Goal: Task Accomplishment & Management: Complete application form

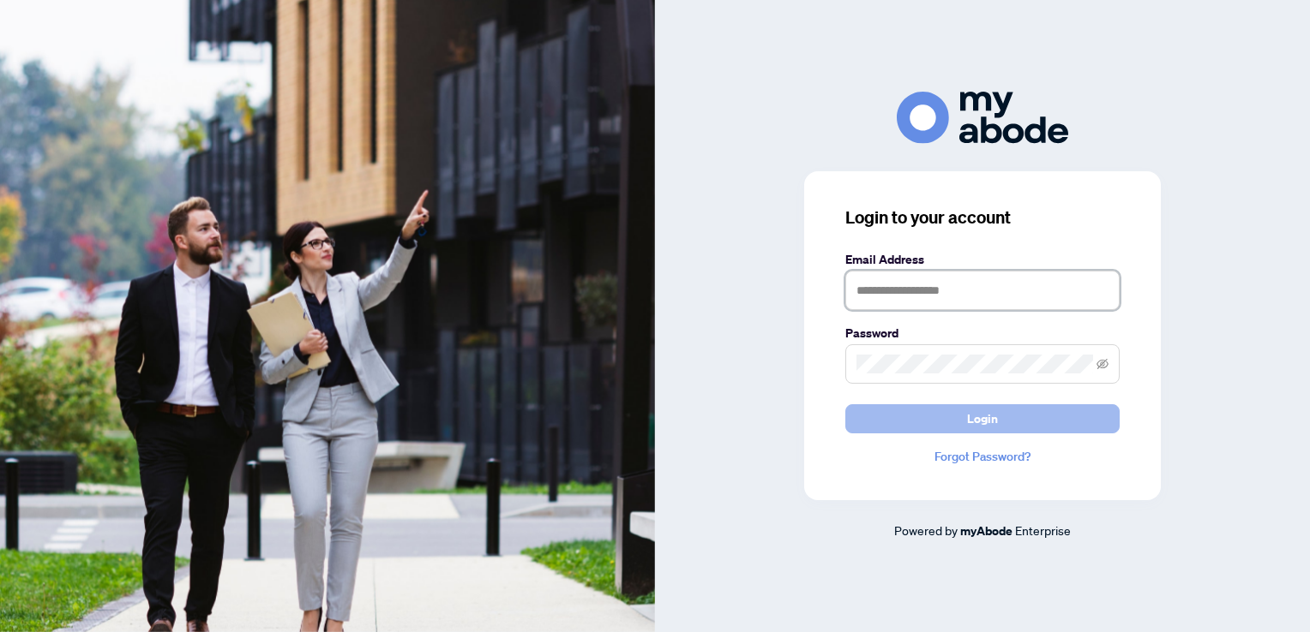
type input "**********"
click at [957, 430] on button "Login" at bounding box center [982, 419] width 274 height 29
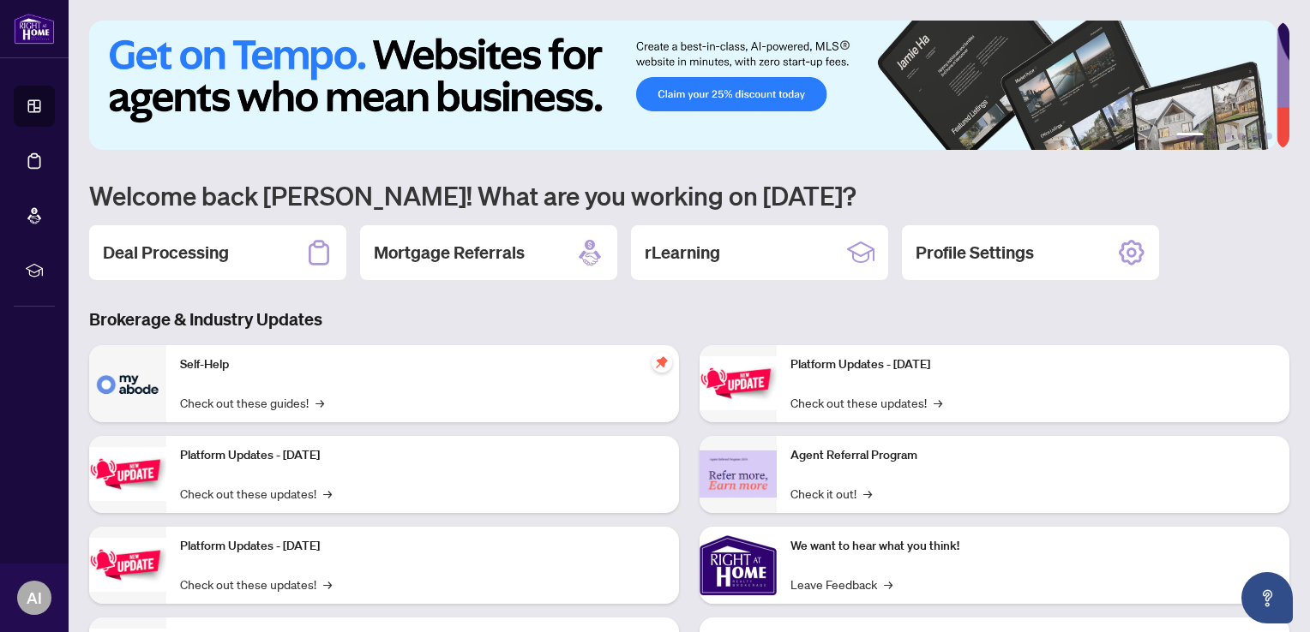
drag, startPoint x: 195, startPoint y: 240, endPoint x: 134, endPoint y: 252, distance: 62.9
click at [134, 252] on h2 "Deal Processing" at bounding box center [166, 253] width 126 height 24
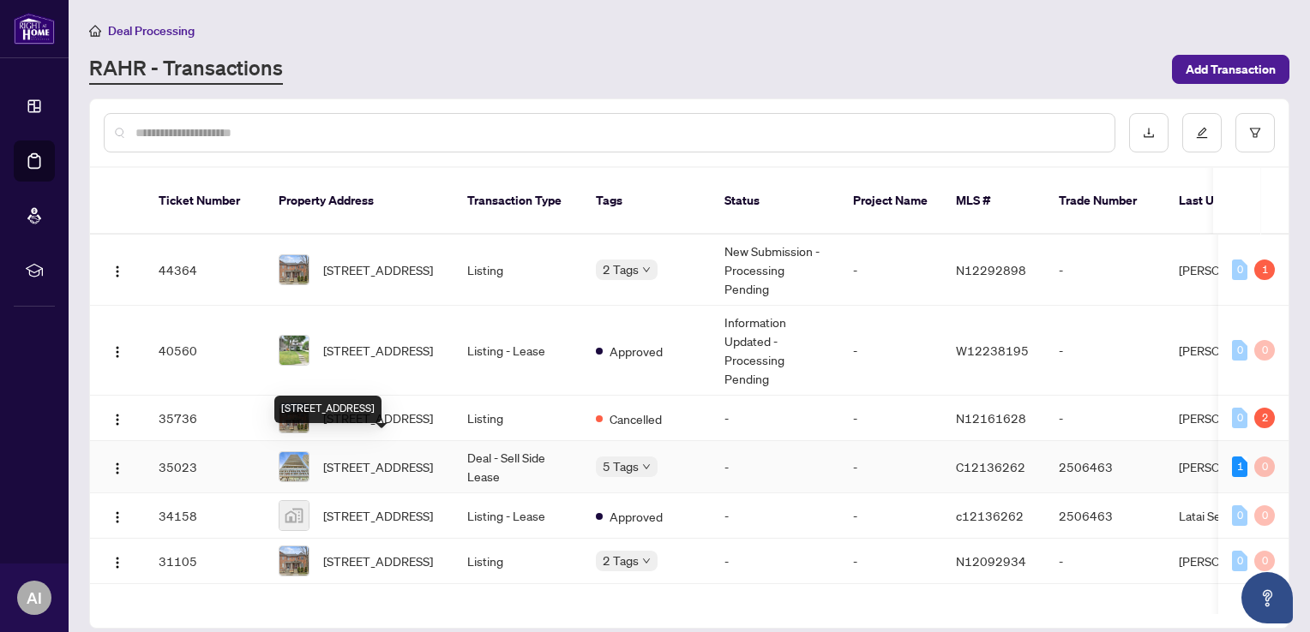
click at [406, 458] on span "[STREET_ADDRESS]" at bounding box center [378, 467] width 110 height 19
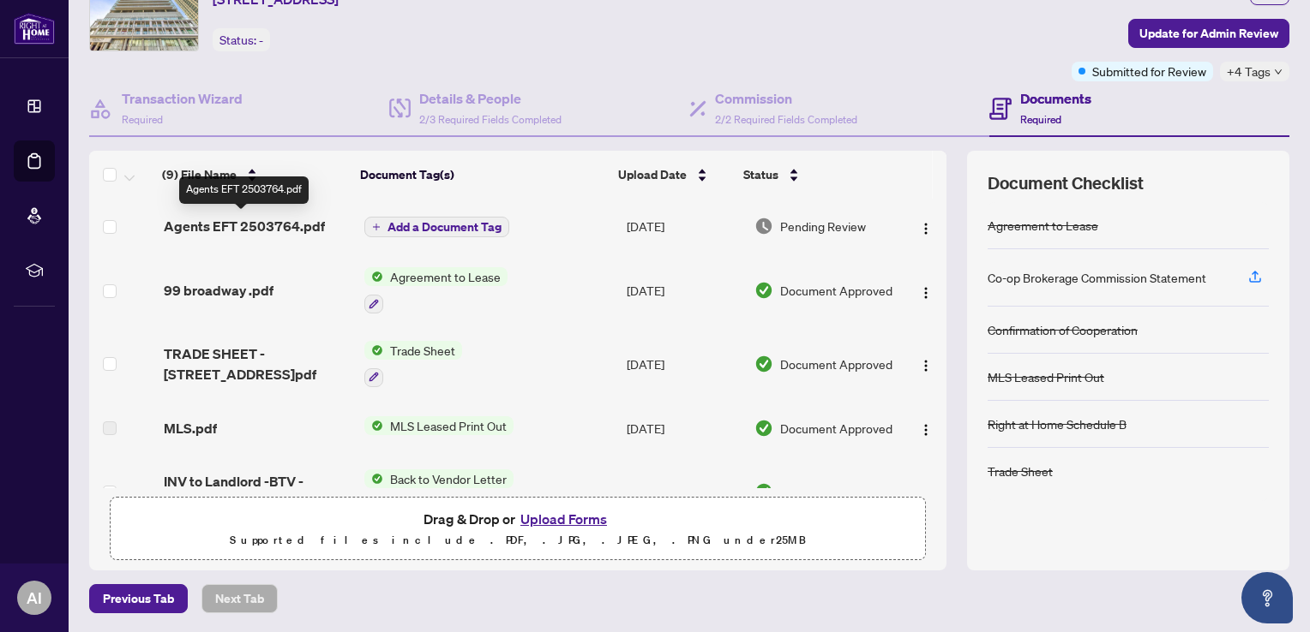
click at [274, 227] on span "Agents EFT 2503764.pdf" at bounding box center [244, 226] width 161 height 21
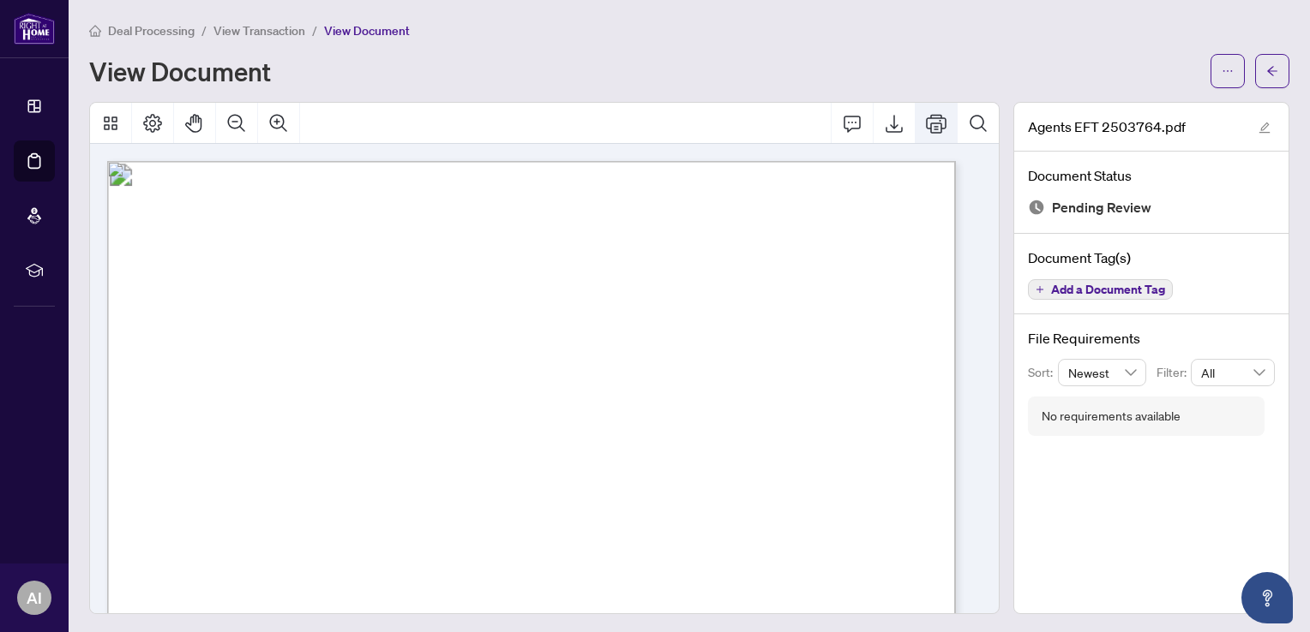
click at [932, 124] on icon "Print" at bounding box center [936, 123] width 21 height 21
click at [926, 129] on icon "Print" at bounding box center [936, 123] width 21 height 21
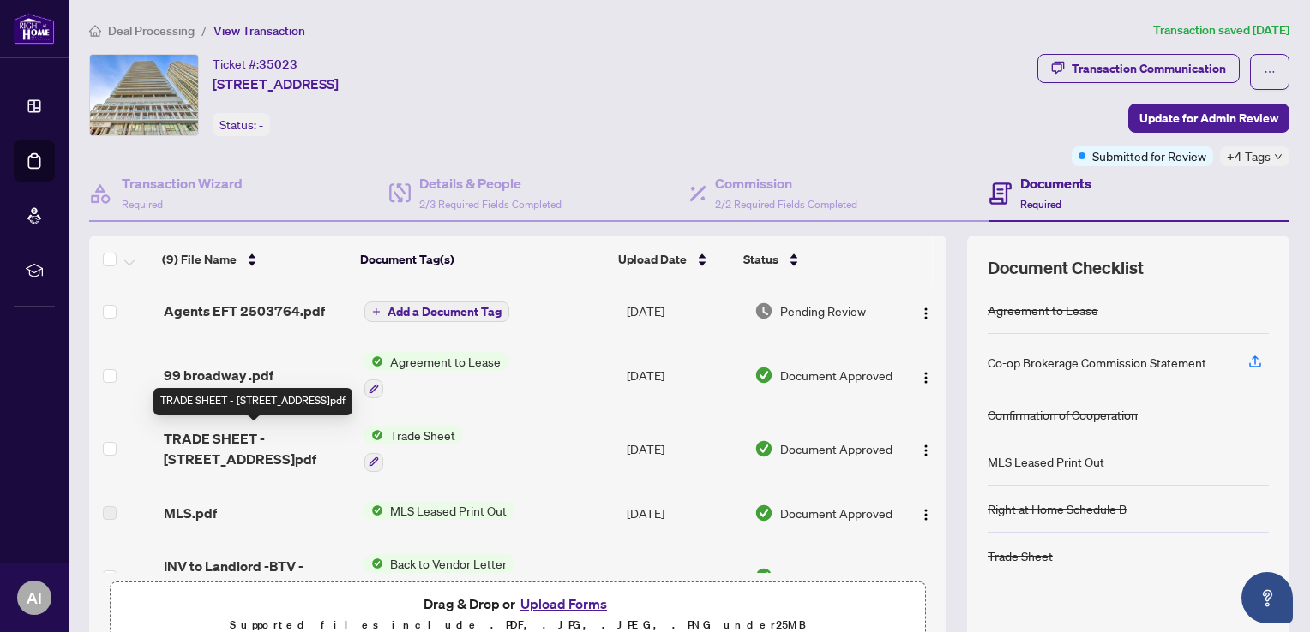
click at [223, 430] on span "TRADE SHEET - [STREET_ADDRESS]pdf" at bounding box center [257, 449] width 187 height 41
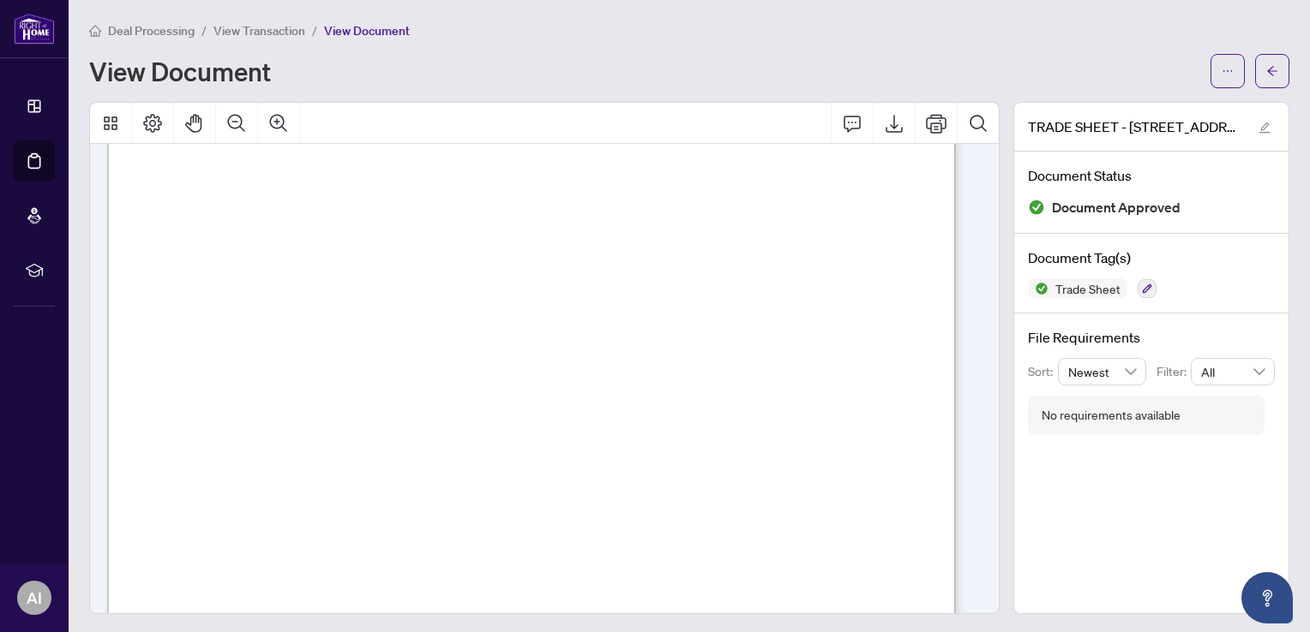
scroll to position [112, 0]
click at [929, 131] on icon "Print" at bounding box center [936, 123] width 21 height 21
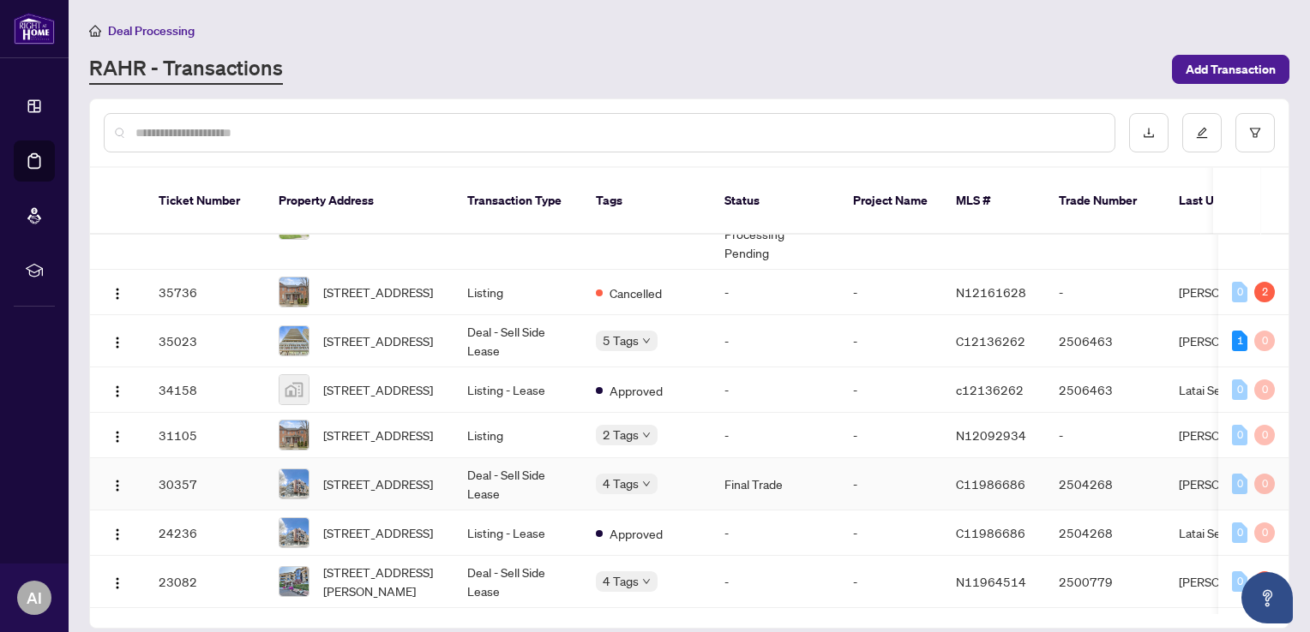
scroll to position [134, 0]
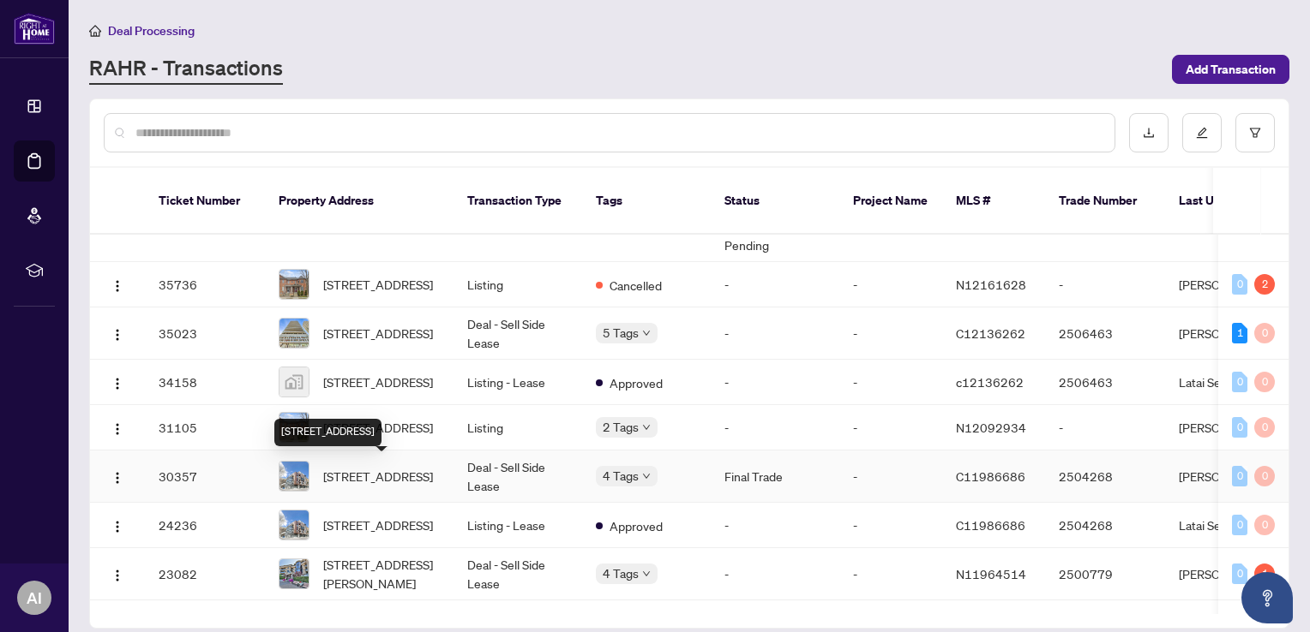
click at [391, 471] on span "[STREET_ADDRESS]" at bounding box center [378, 476] width 110 height 19
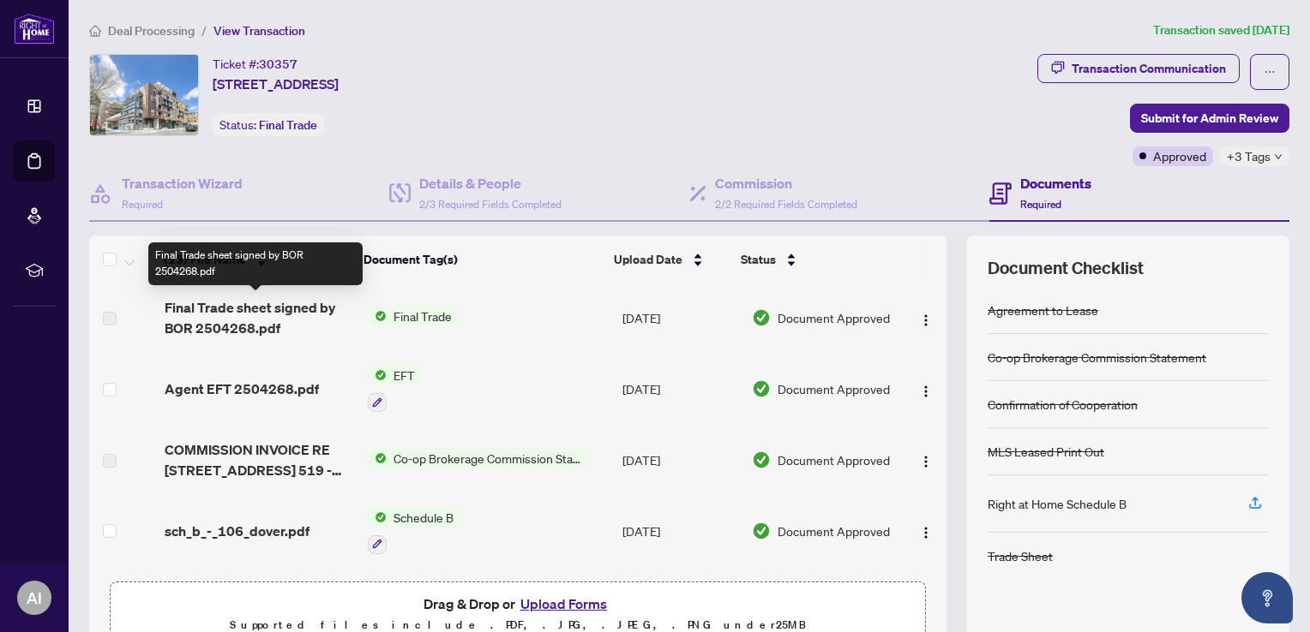
click at [216, 312] on span "Final Trade sheet signed by BOR 2504268.pdf" at bounding box center [259, 317] width 189 height 41
click at [264, 307] on span "Final Trade sheet signed by BOR 2504268.pdf" at bounding box center [259, 317] width 189 height 41
drag, startPoint x: 264, startPoint y: 307, endPoint x: 321, endPoint y: 323, distance: 59.7
click at [321, 323] on span "Final Trade sheet signed by BOR 2504268.pdf" at bounding box center [259, 317] width 189 height 41
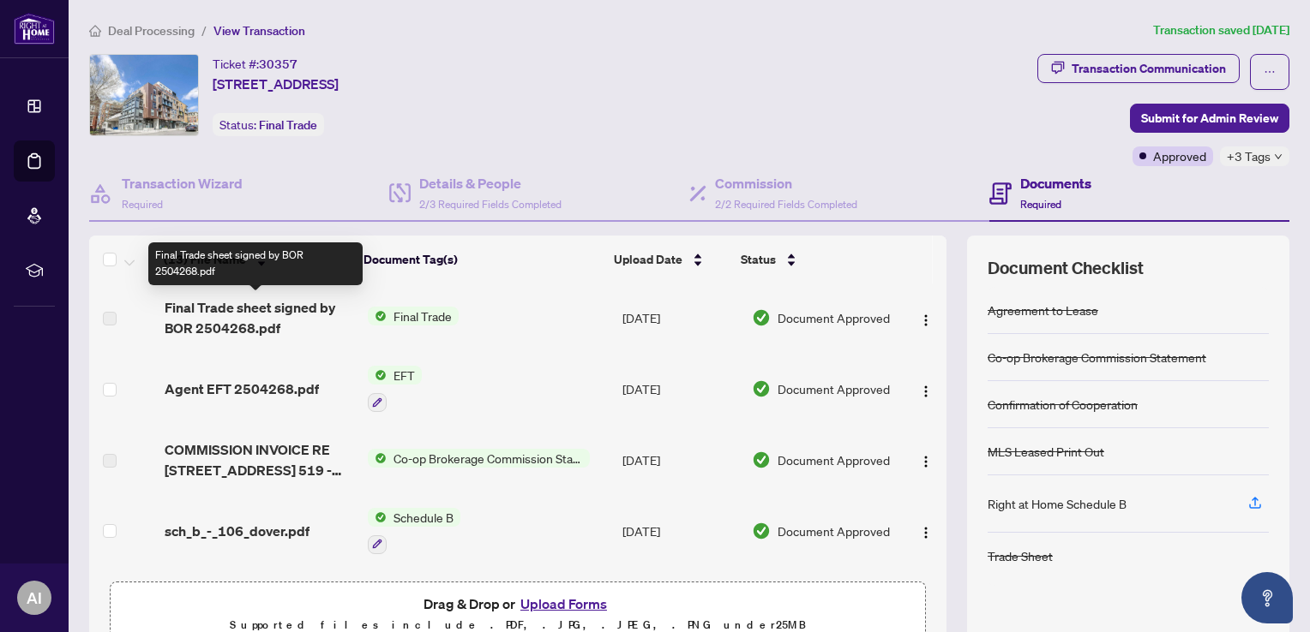
click at [268, 328] on span "Final Trade sheet signed by BOR 2504268.pdf" at bounding box center [259, 317] width 189 height 41
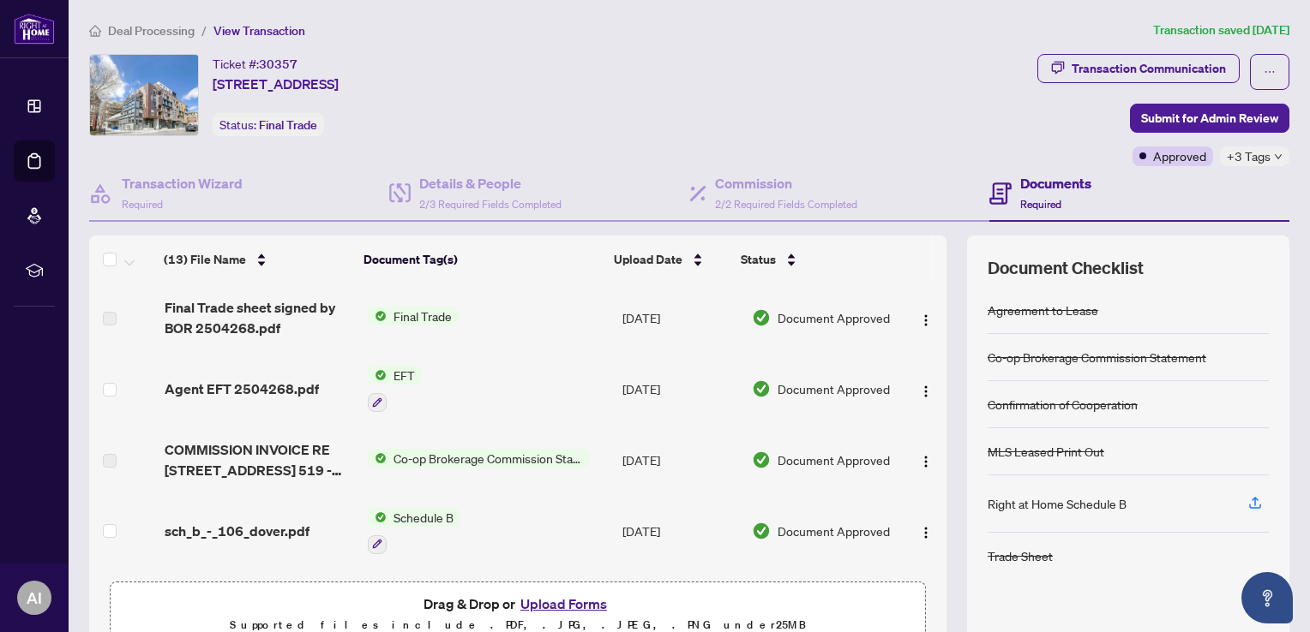
drag, startPoint x: 268, startPoint y: 328, endPoint x: 259, endPoint y: 382, distance: 54.8
click at [259, 382] on span "Agent EFT 2504268.pdf" at bounding box center [242, 389] width 154 height 21
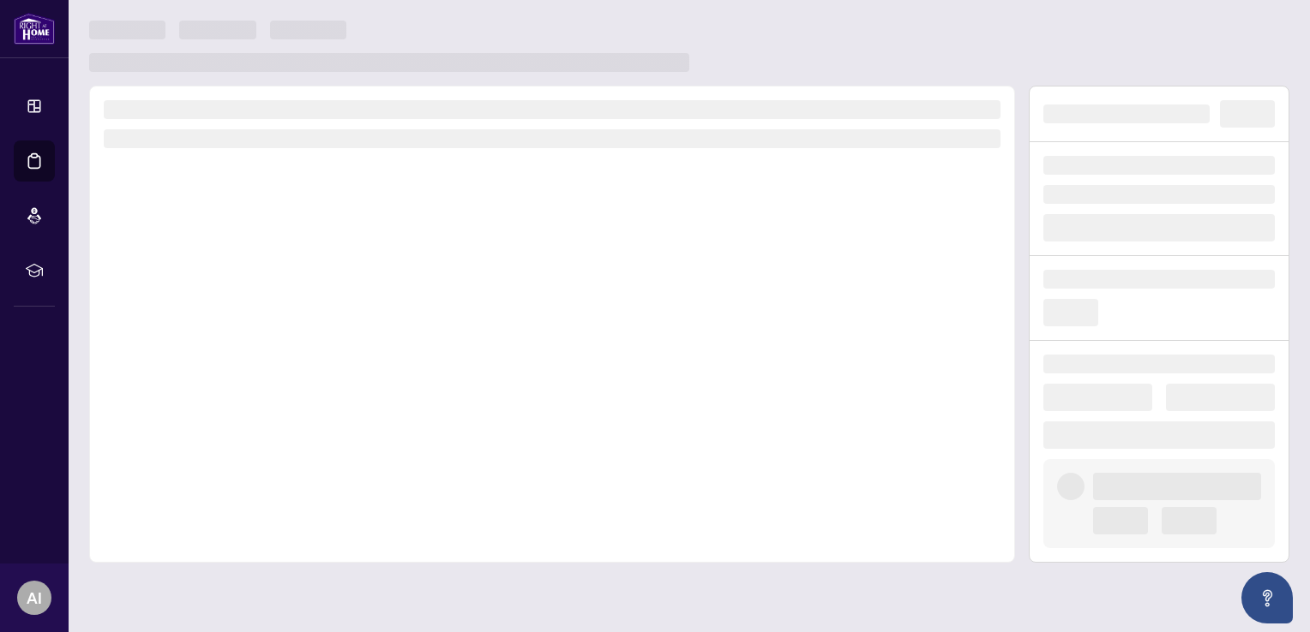
click at [259, 382] on div at bounding box center [552, 324] width 926 height 477
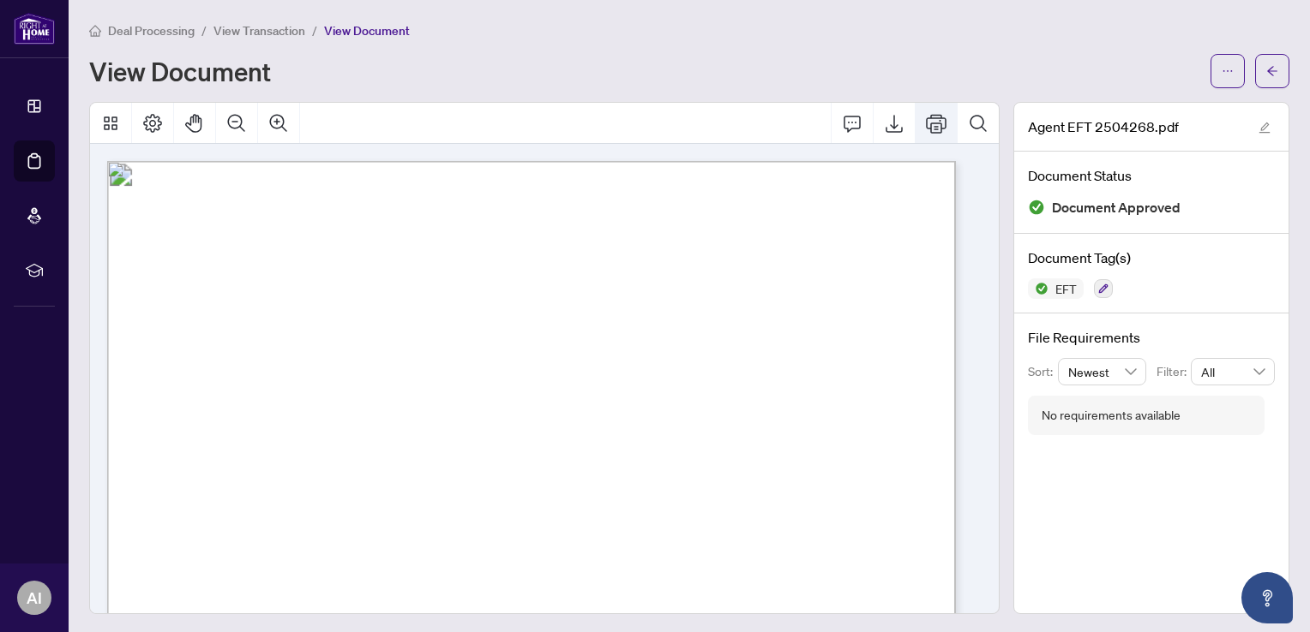
click at [931, 122] on icon "Print" at bounding box center [936, 123] width 21 height 21
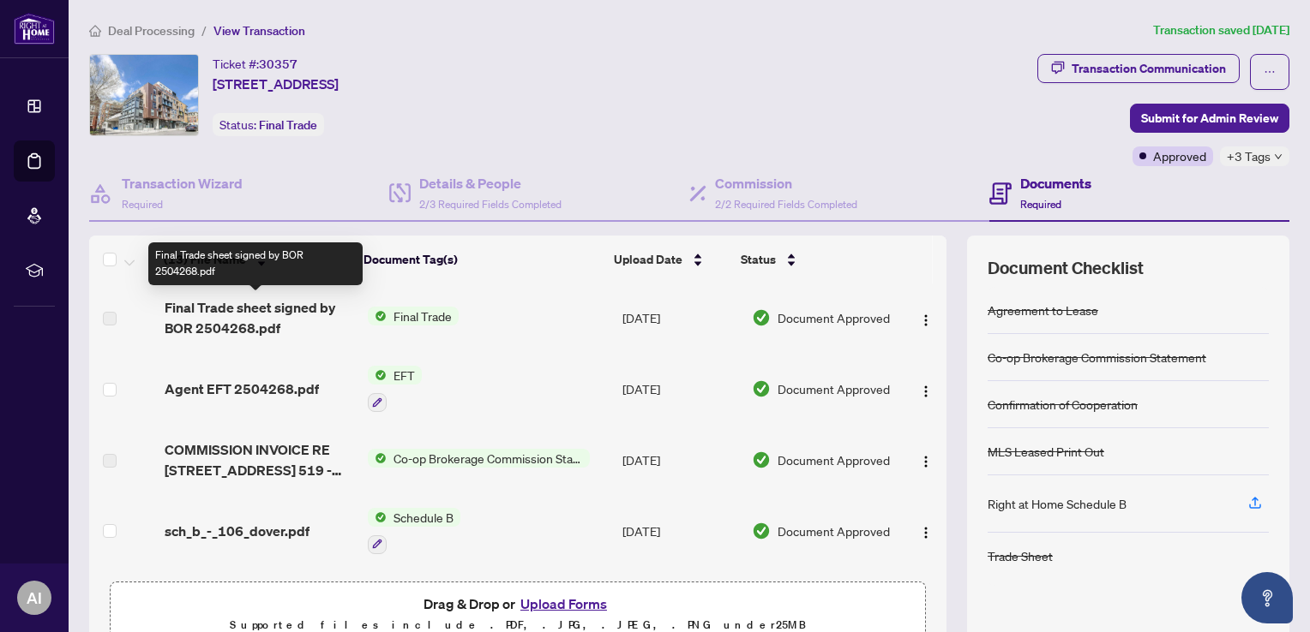
click at [255, 330] on span "Final Trade sheet signed by BOR 2504268.pdf" at bounding box center [259, 317] width 189 height 41
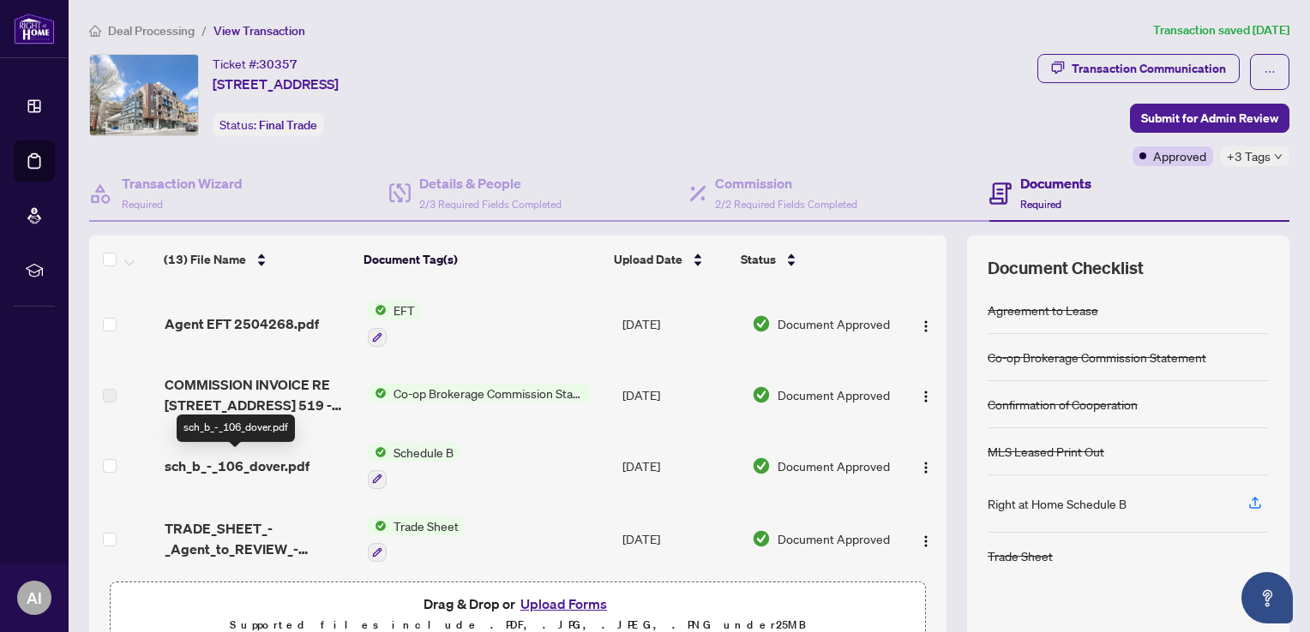
scroll to position [103, 0]
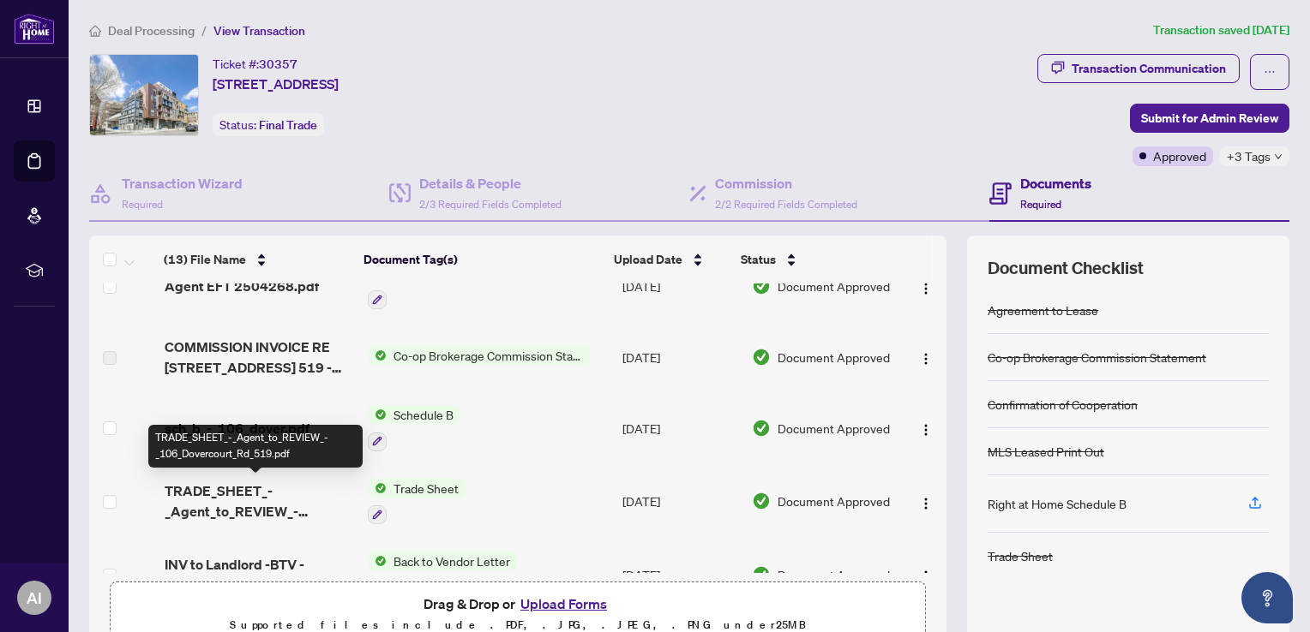
click at [240, 491] on span "TRADE_SHEET_-_Agent_to_REVIEW_-_106_Dovercourt_Rd_519.pdf" at bounding box center [259, 501] width 189 height 41
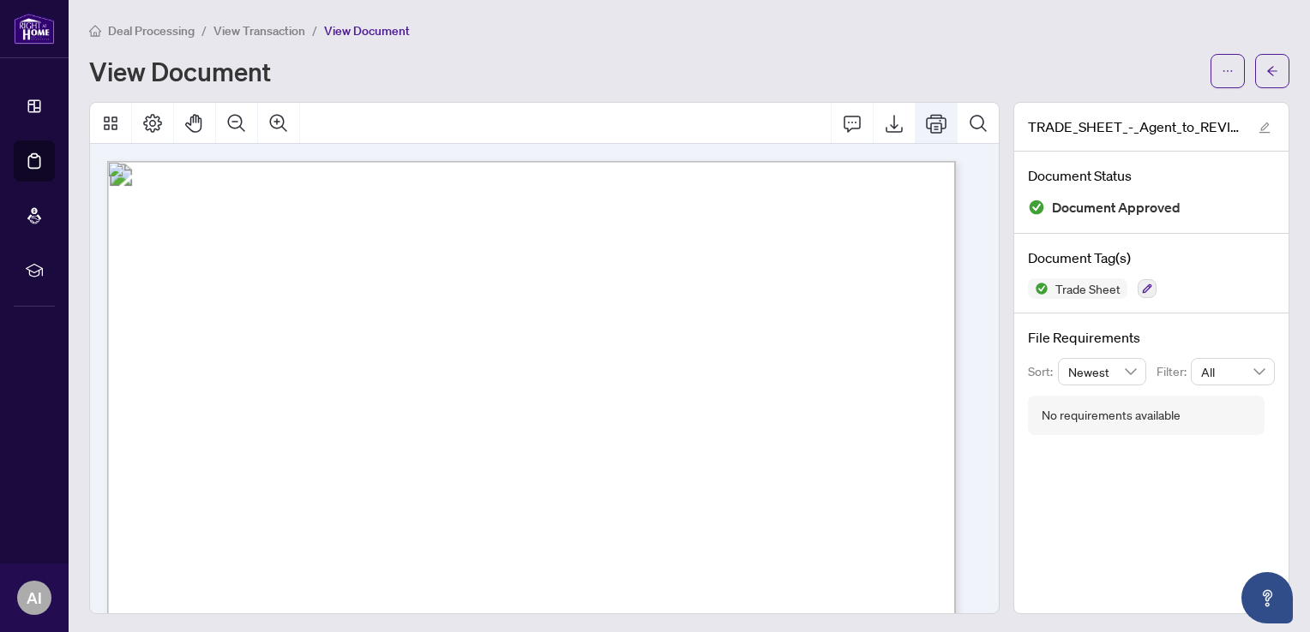
click at [926, 123] on icon "Print" at bounding box center [936, 123] width 21 height 21
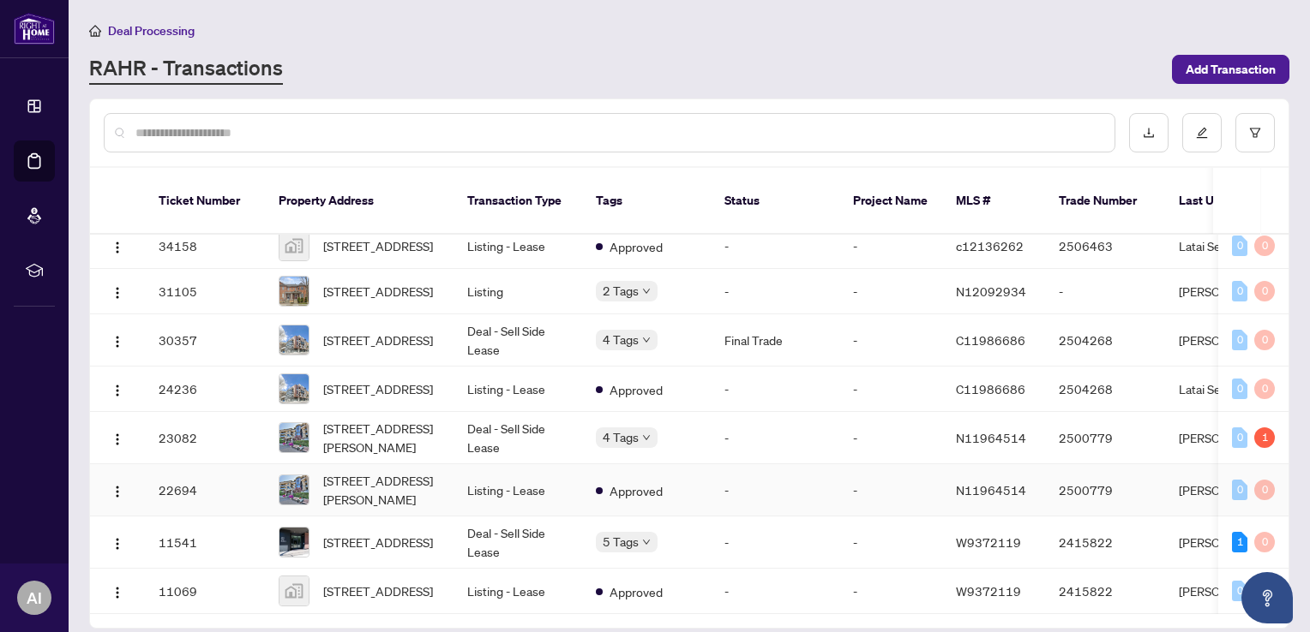
scroll to position [293, 0]
click at [377, 423] on span "[STREET_ADDRESS][PERSON_NAME]" at bounding box center [381, 438] width 117 height 38
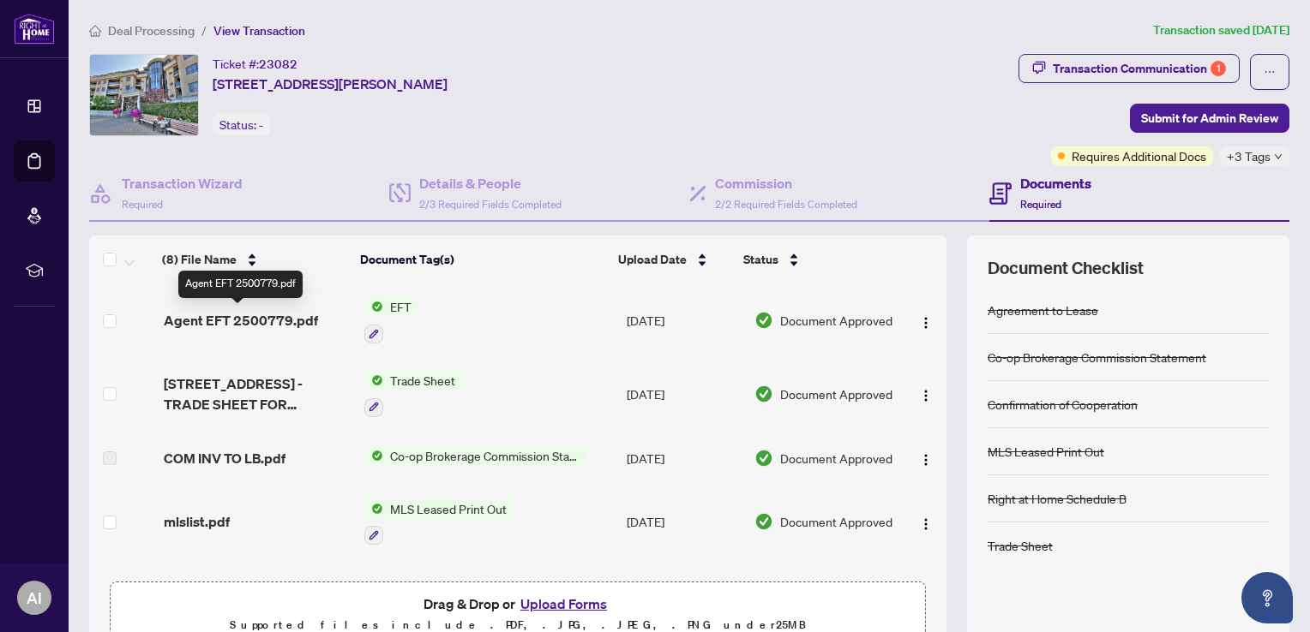
click at [264, 321] on span "Agent EFT 2500779.pdf" at bounding box center [241, 320] width 154 height 21
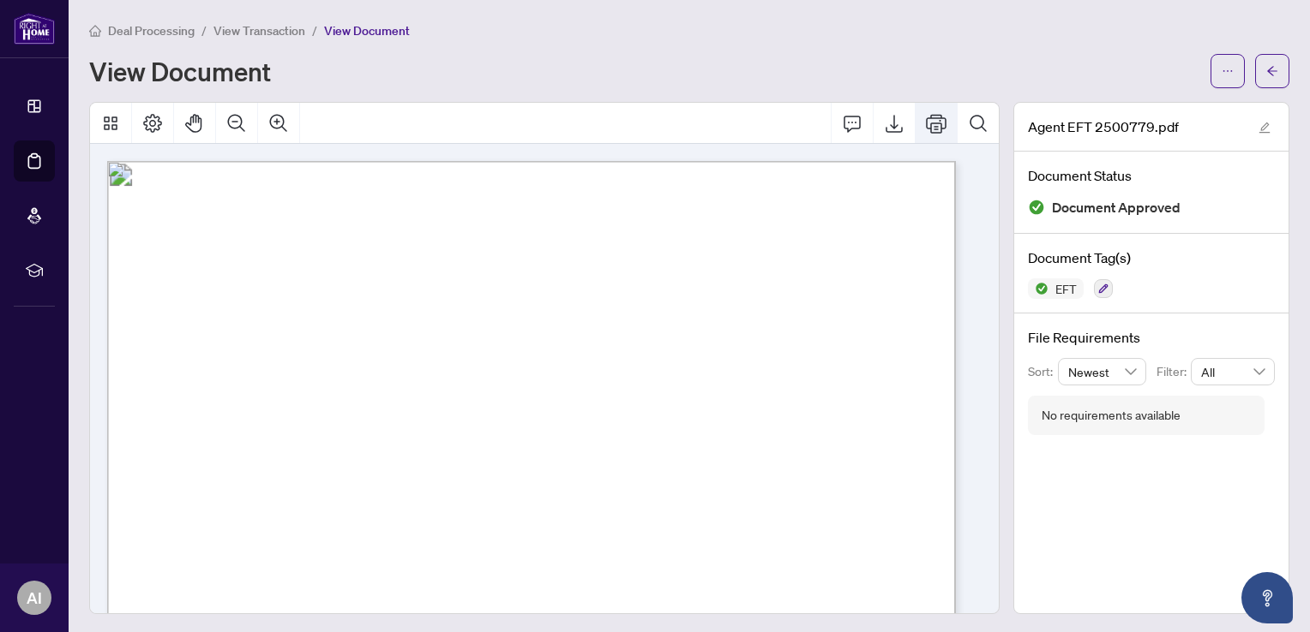
click at [926, 131] on icon "Print" at bounding box center [936, 123] width 21 height 21
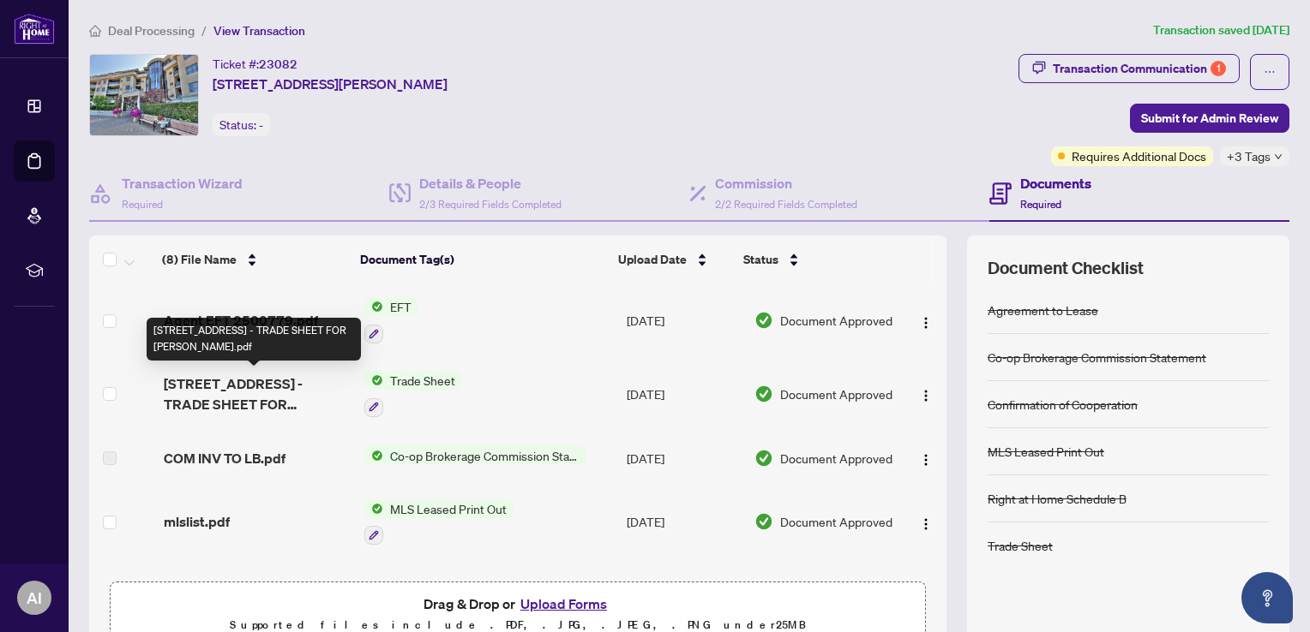
click at [246, 406] on span "[STREET_ADDRESS] - TRADE SHEET FOR [PERSON_NAME].pdf" at bounding box center [257, 394] width 187 height 41
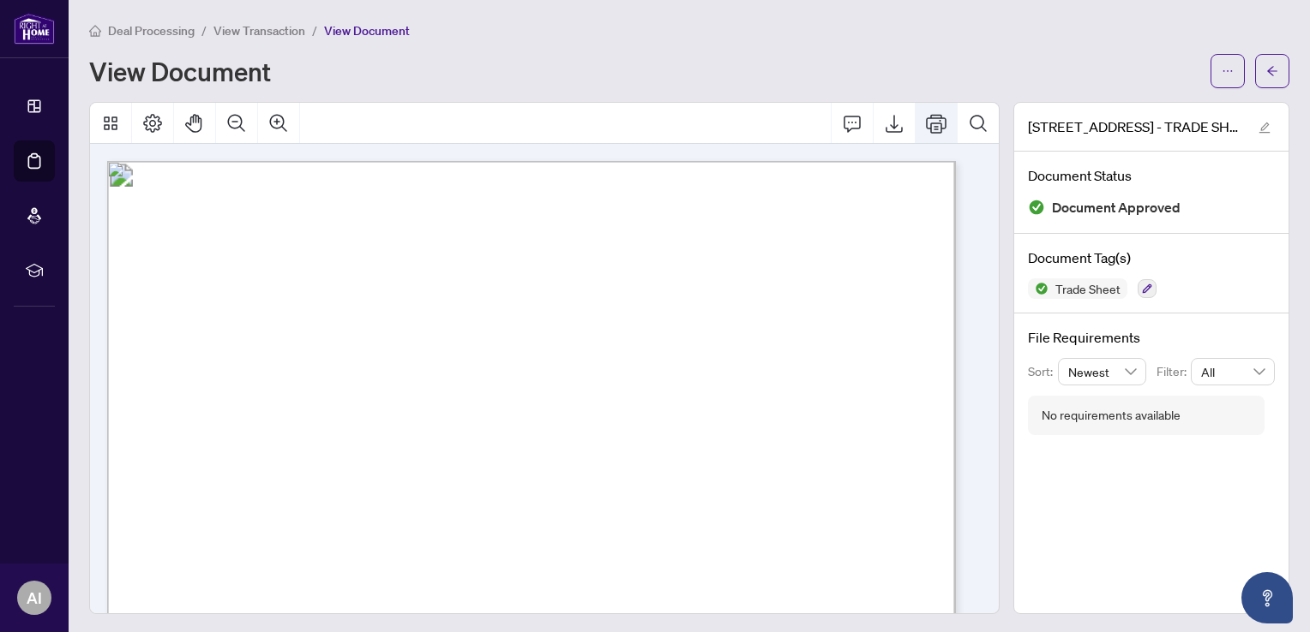
click at [926, 123] on icon "Print" at bounding box center [936, 123] width 21 height 19
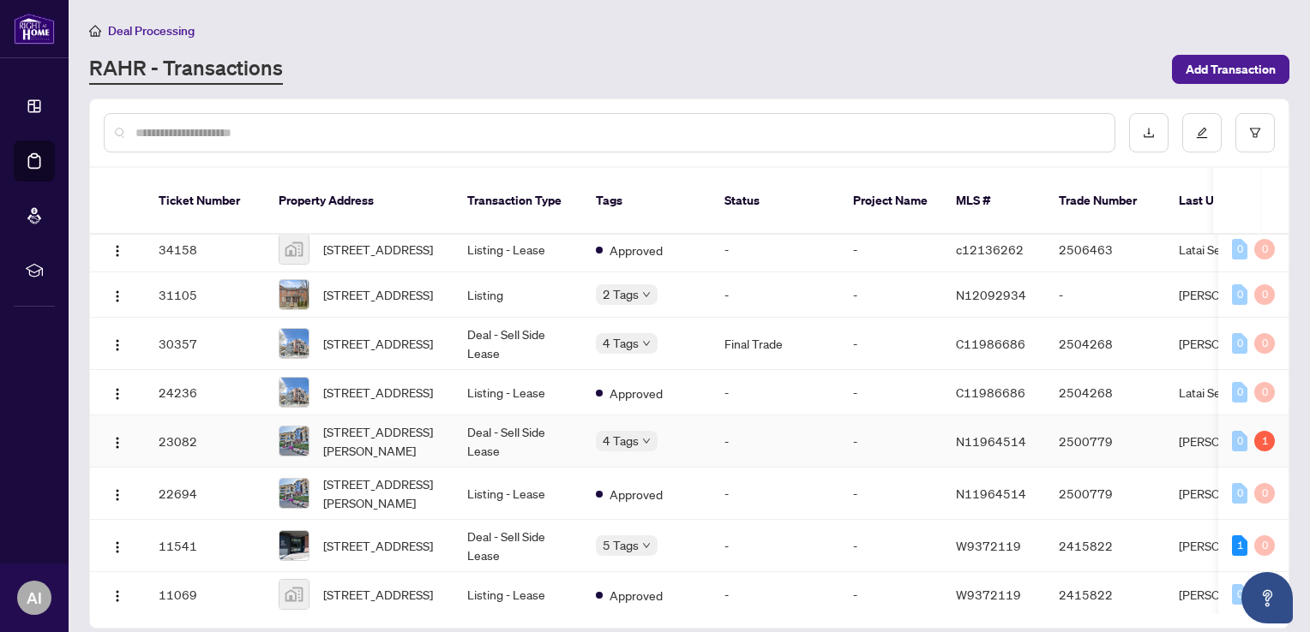
scroll to position [307, 0]
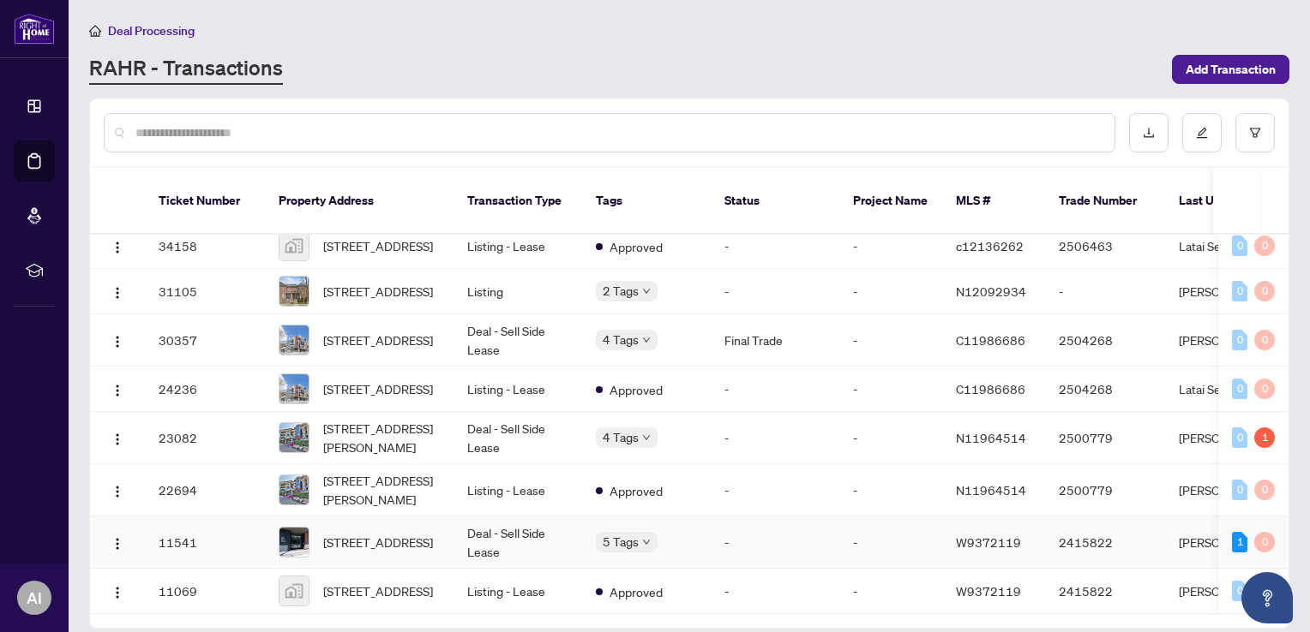
click at [231, 517] on td "11541" at bounding box center [205, 543] width 120 height 52
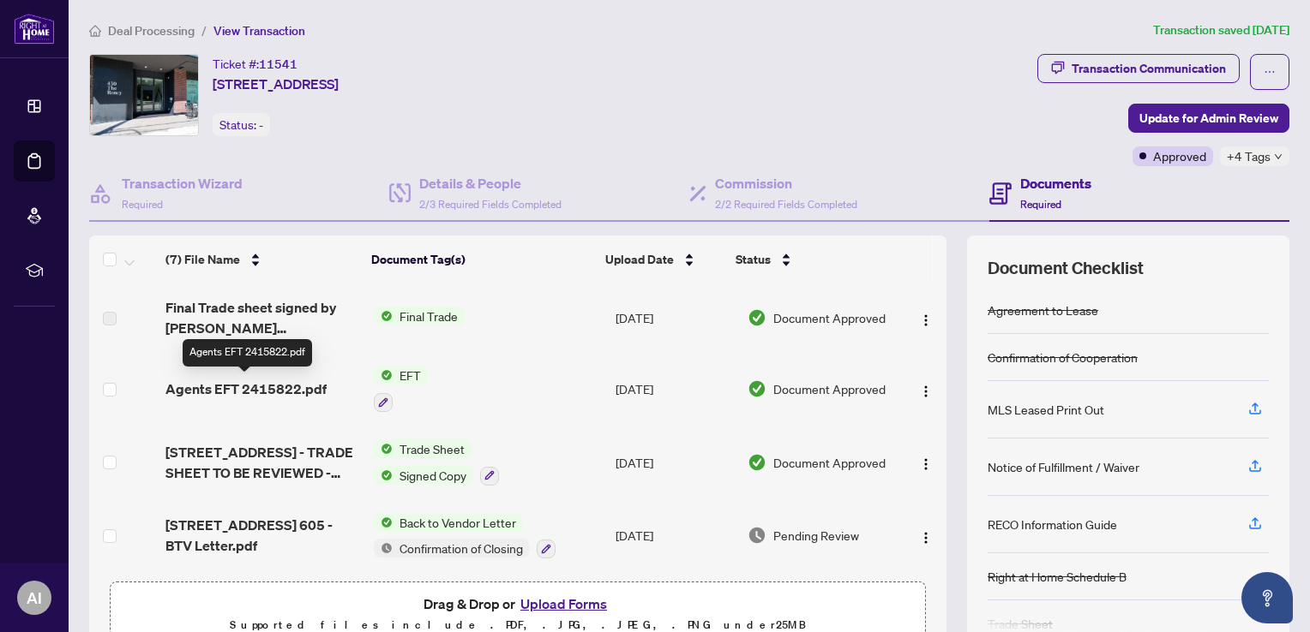
click at [222, 387] on span "Agents EFT 2415822.pdf" at bounding box center [245, 389] width 161 height 21
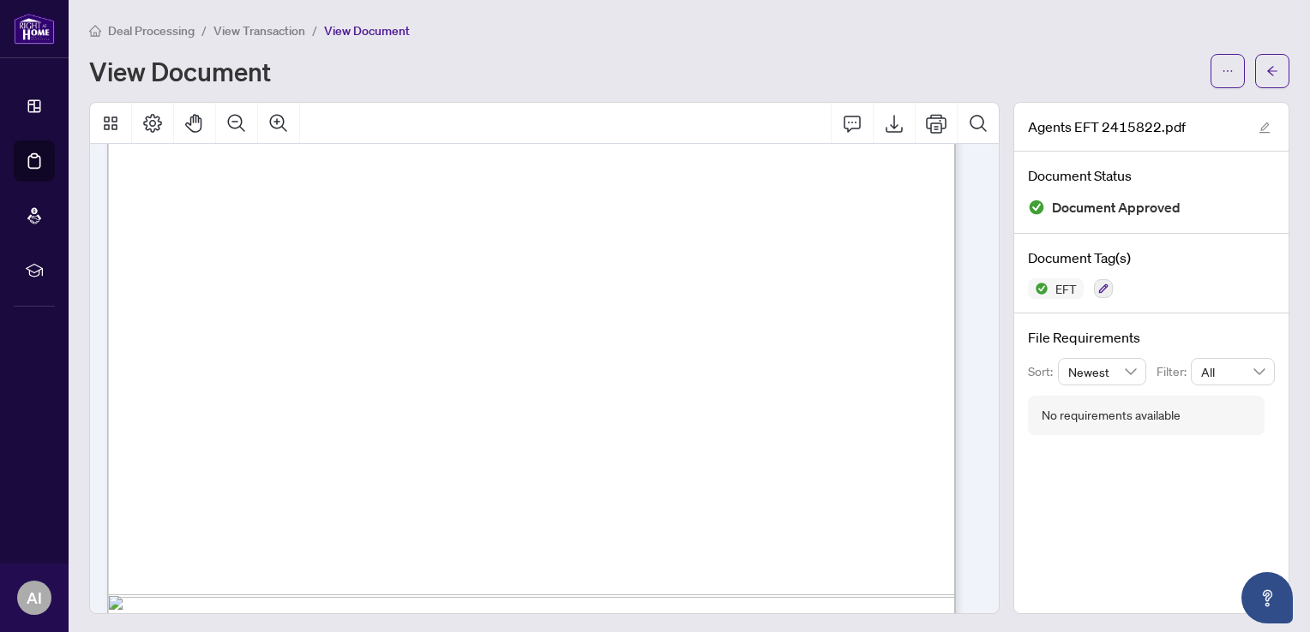
scroll to position [661, 0]
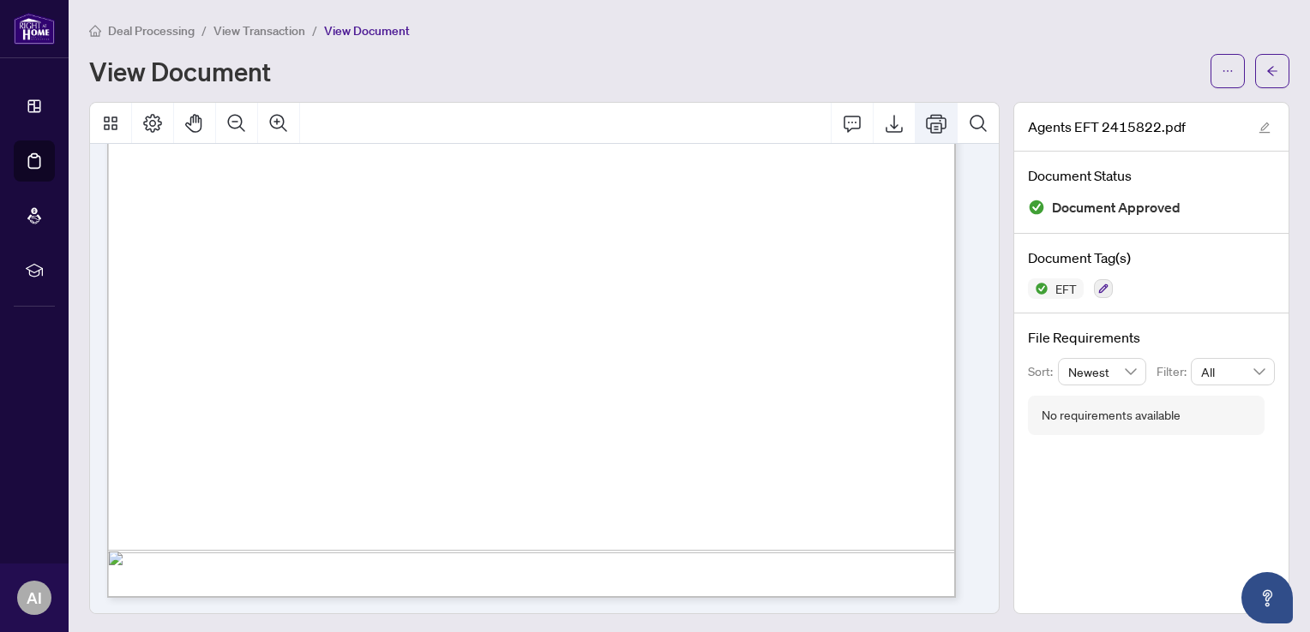
click at [918, 135] on button "Print" at bounding box center [935, 123] width 41 height 41
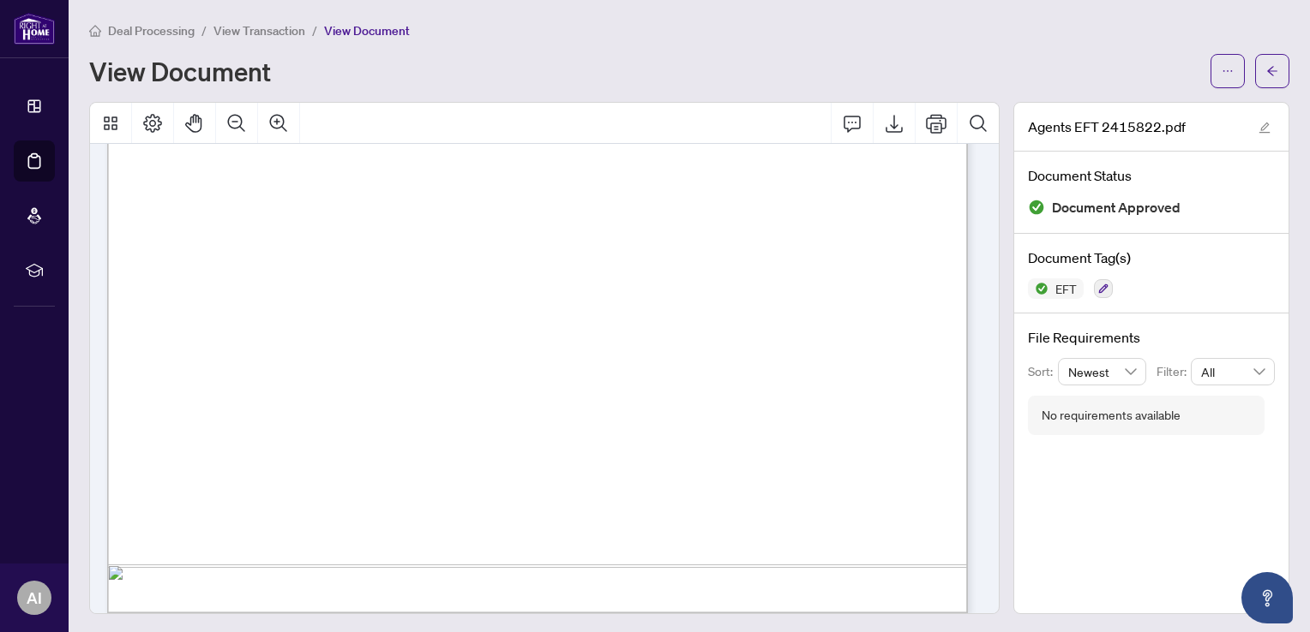
scroll to position [662, 0]
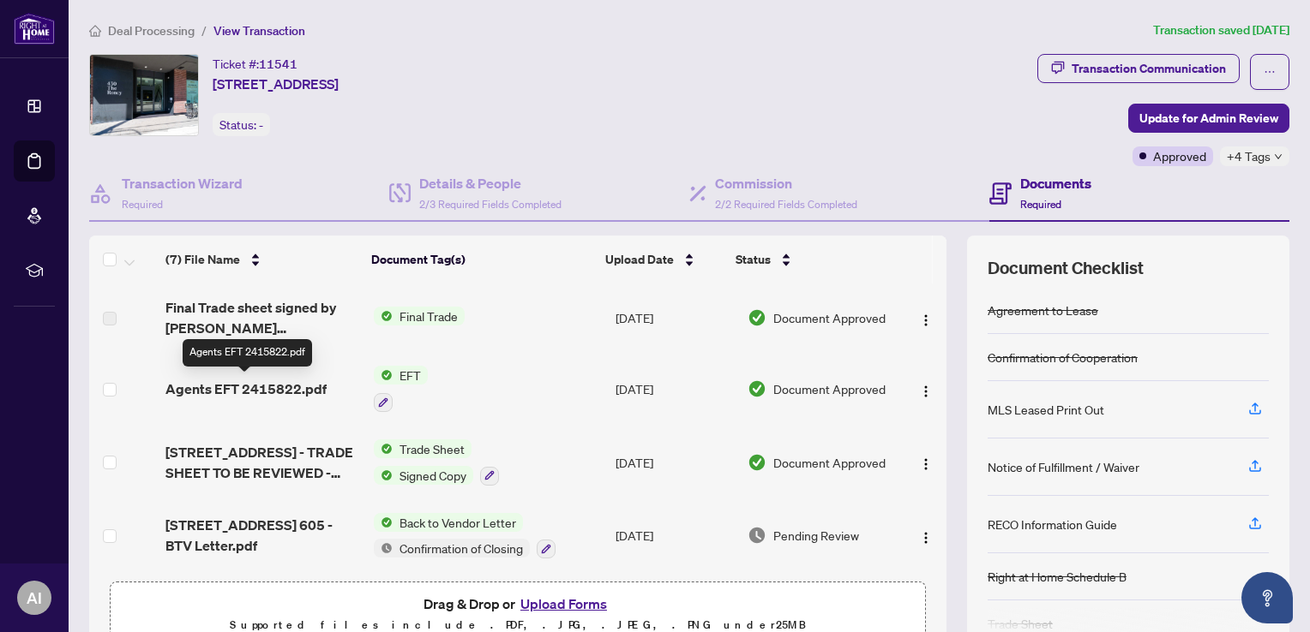
click at [241, 386] on span "Agents EFT 2415822.pdf" at bounding box center [245, 389] width 161 height 21
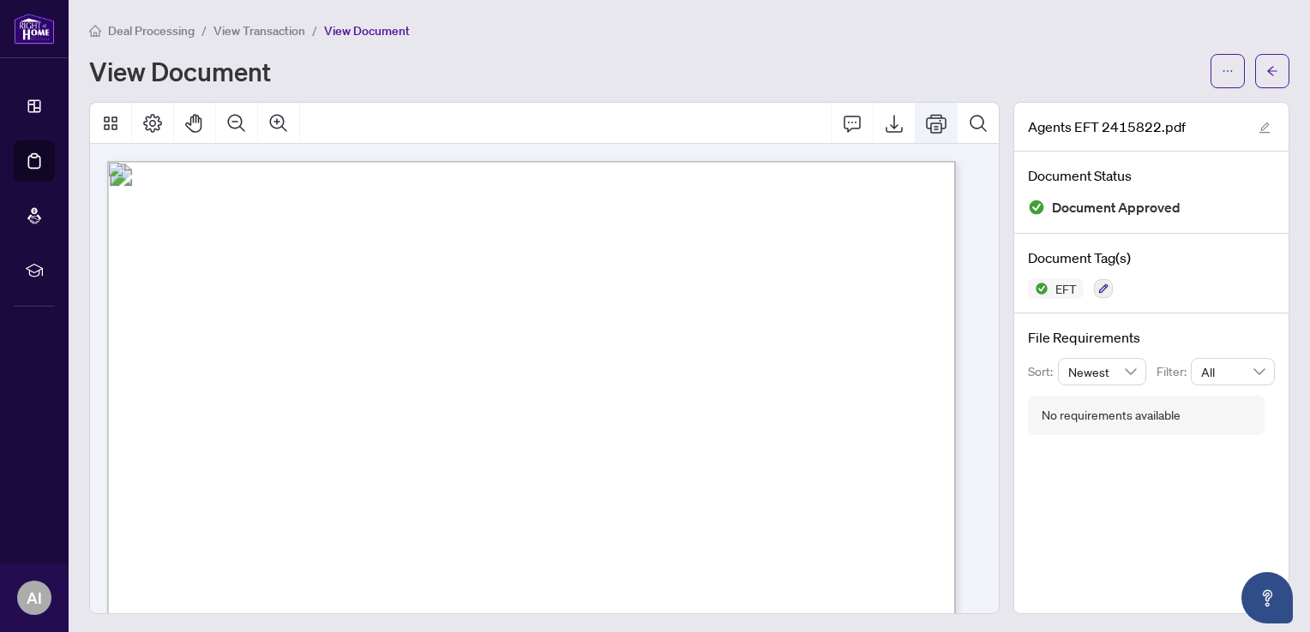
click at [928, 129] on icon "Print" at bounding box center [936, 123] width 21 height 19
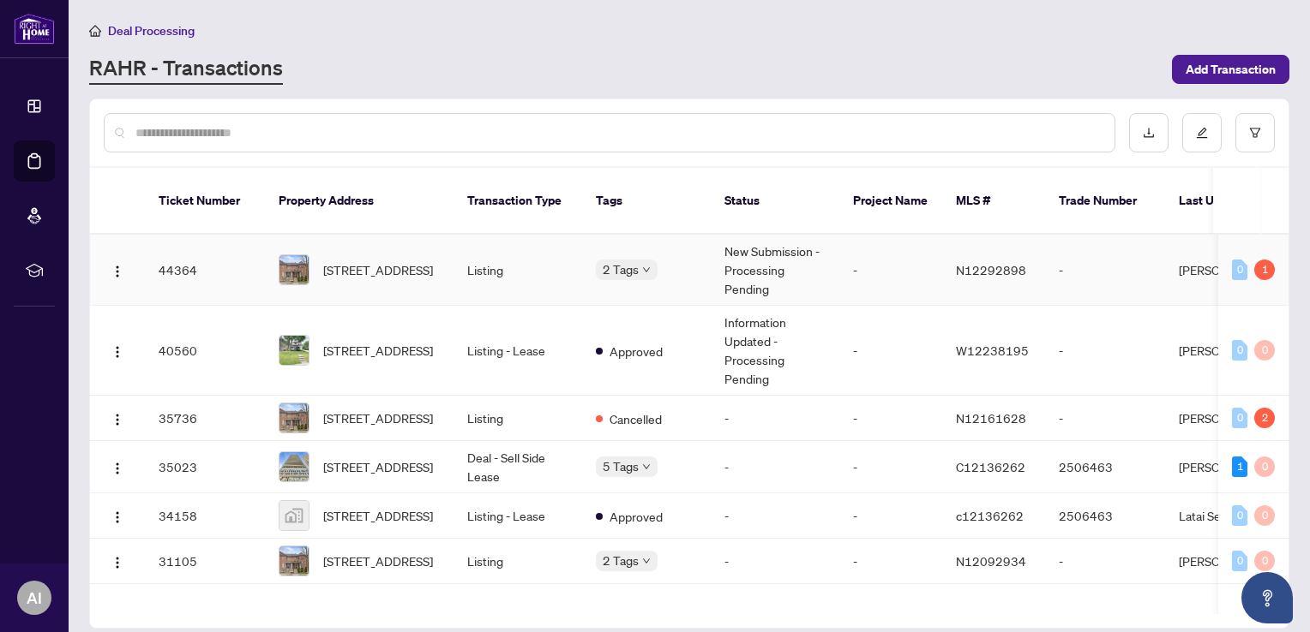
scroll to position [307, 0]
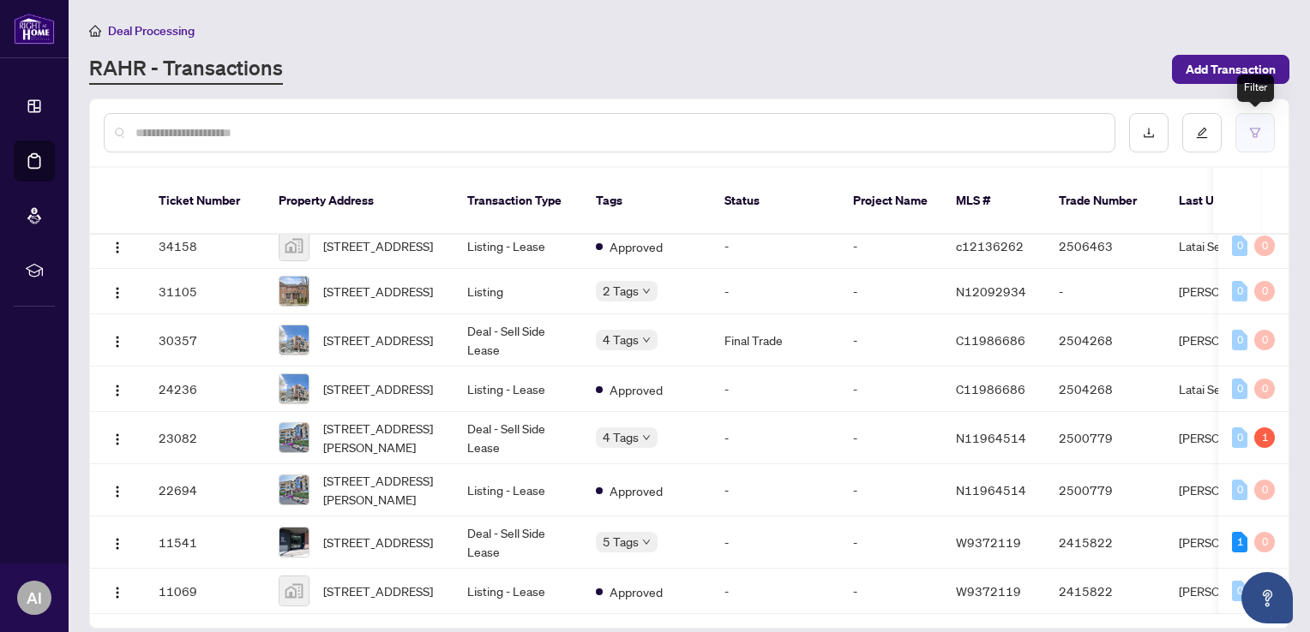
click at [1248, 136] on button "button" at bounding box center [1254, 132] width 39 height 39
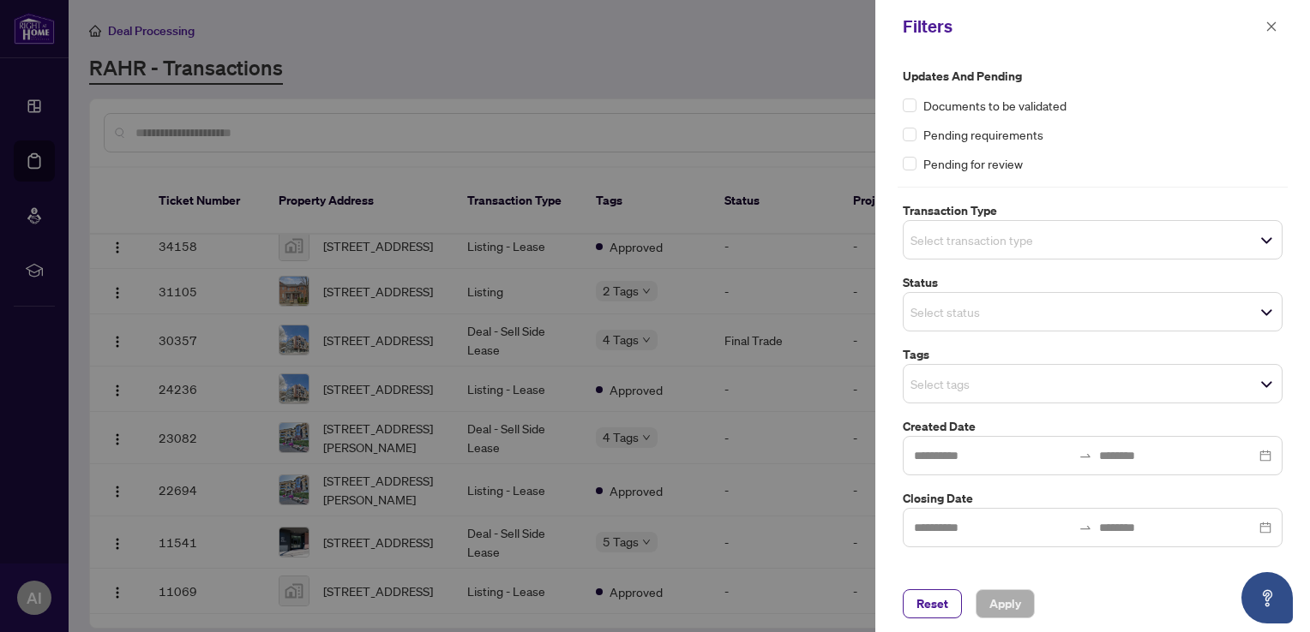
click at [1267, 454] on div at bounding box center [1092, 455] width 380 height 39
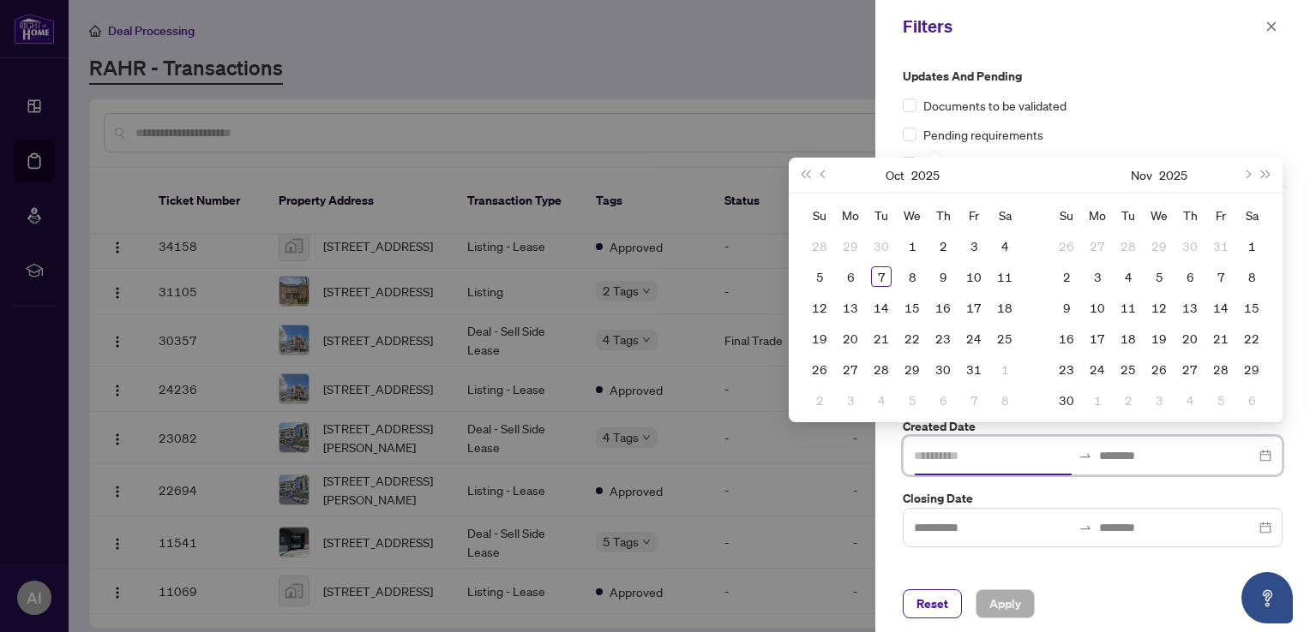
type input "**********"
click at [804, 177] on span "Last year (Control + left)" at bounding box center [804, 175] width 9 height 9
click at [1266, 176] on span "Next year (Control + right)" at bounding box center [1266, 175] width 9 height 9
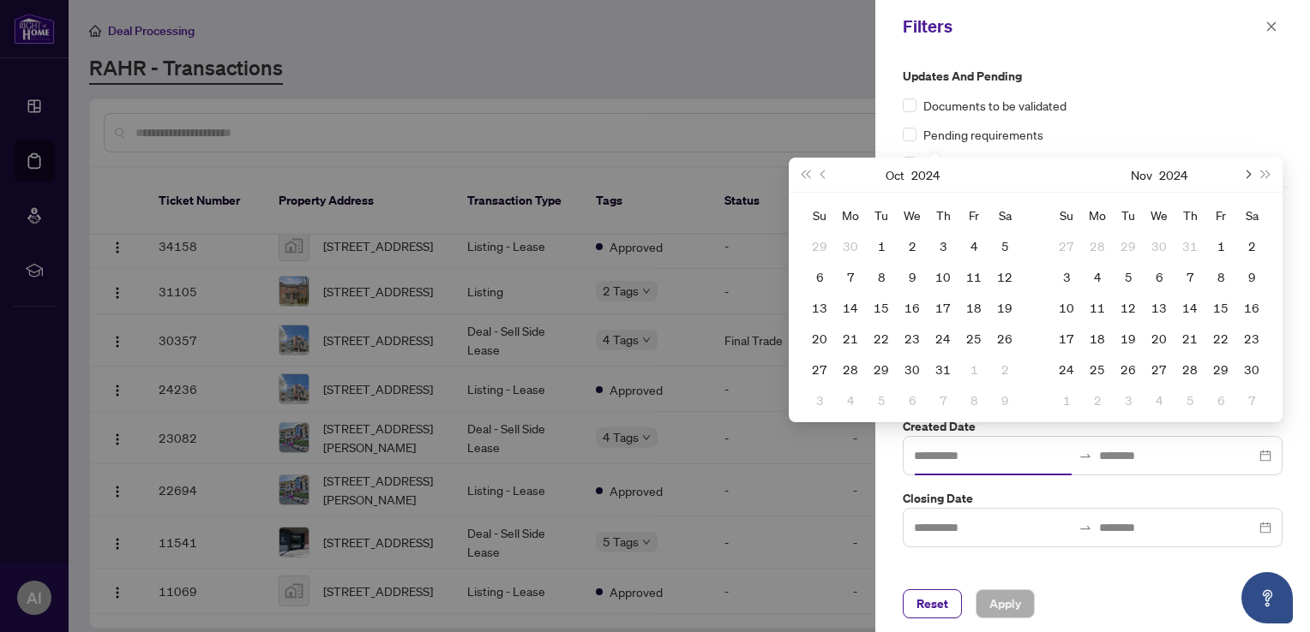
click at [1248, 175] on span "Next month (PageDown)" at bounding box center [1246, 175] width 9 height 9
click at [824, 177] on span "Previous month (PageUp)" at bounding box center [824, 175] width 9 height 9
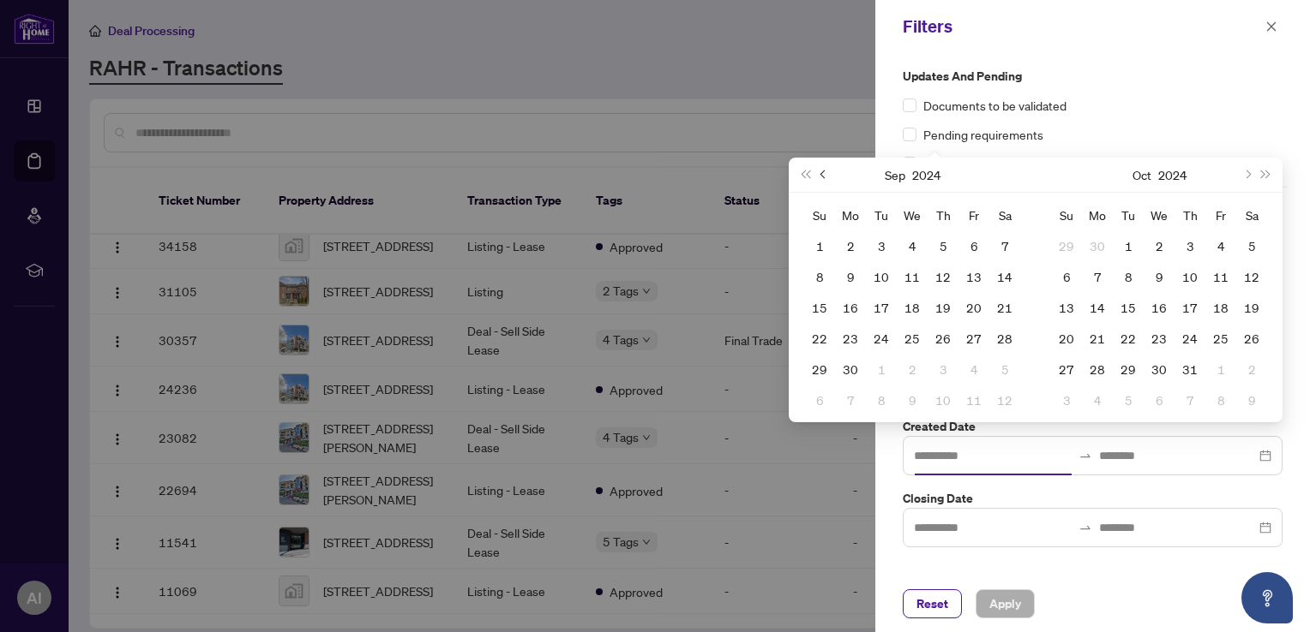
click at [824, 177] on span "Previous month (PageUp)" at bounding box center [824, 175] width 9 height 9
type input "**********"
click at [850, 252] on div "1" at bounding box center [850, 246] width 21 height 21
type input "**********"
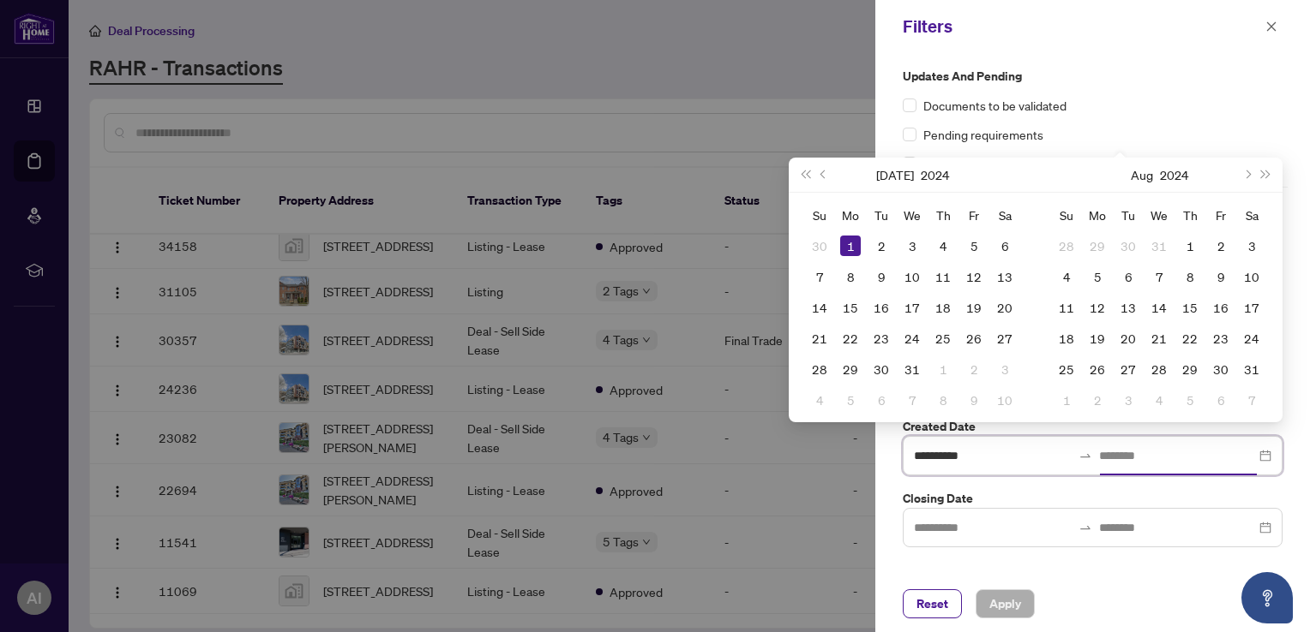
type input "**********"
click at [1250, 173] on span "Next month (PageDown)" at bounding box center [1246, 175] width 9 height 9
type input "**********"
click at [950, 531] on input at bounding box center [993, 528] width 158 height 19
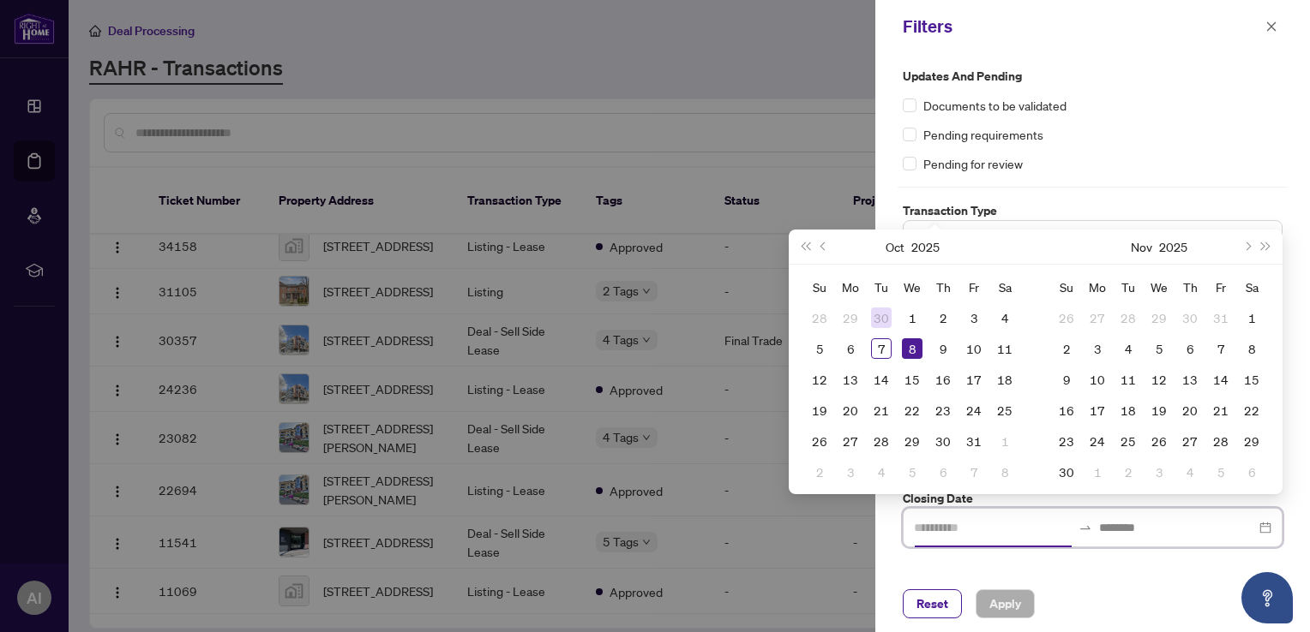
type input "**********"
click at [824, 249] on span "Previous month (PageUp)" at bounding box center [824, 247] width 9 height 9
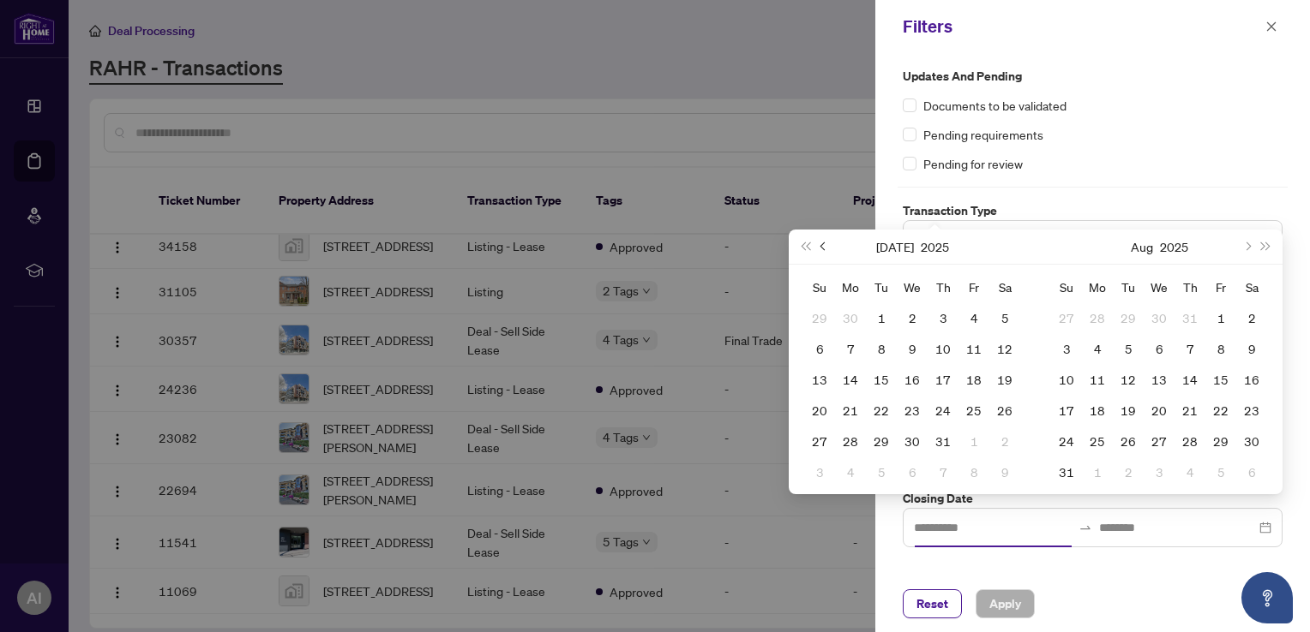
click at [824, 249] on span "Previous month (PageUp)" at bounding box center [824, 247] width 9 height 9
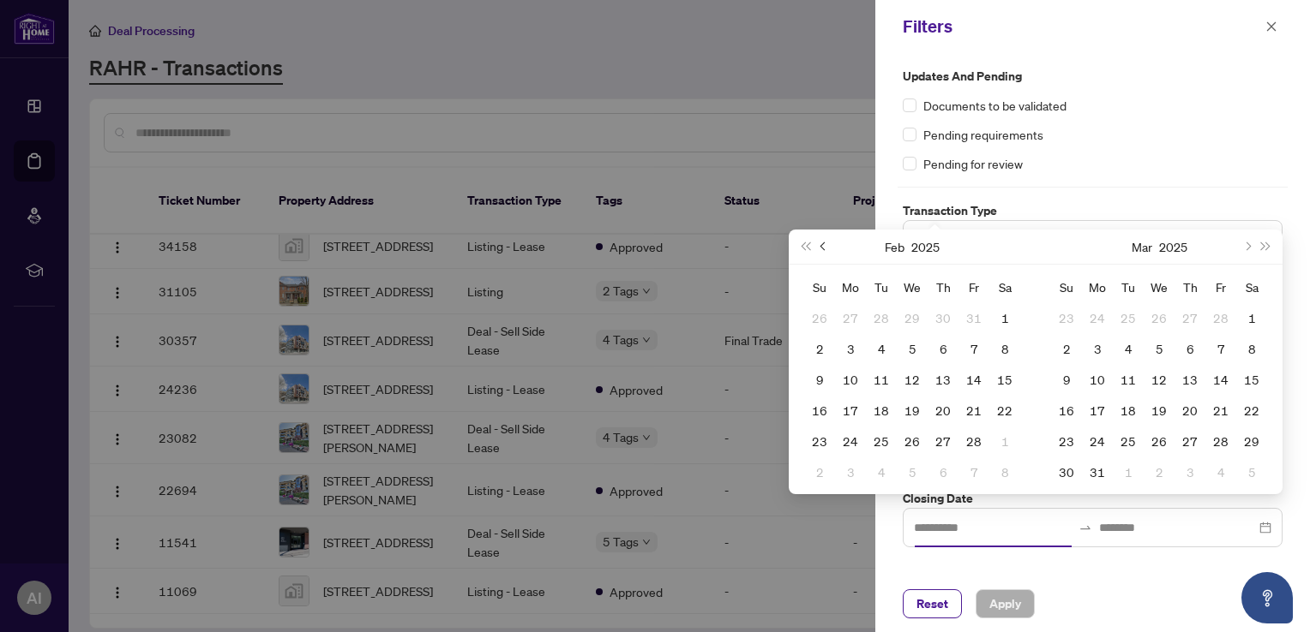
click at [824, 249] on span "Previous month (PageUp)" at bounding box center [824, 247] width 9 height 9
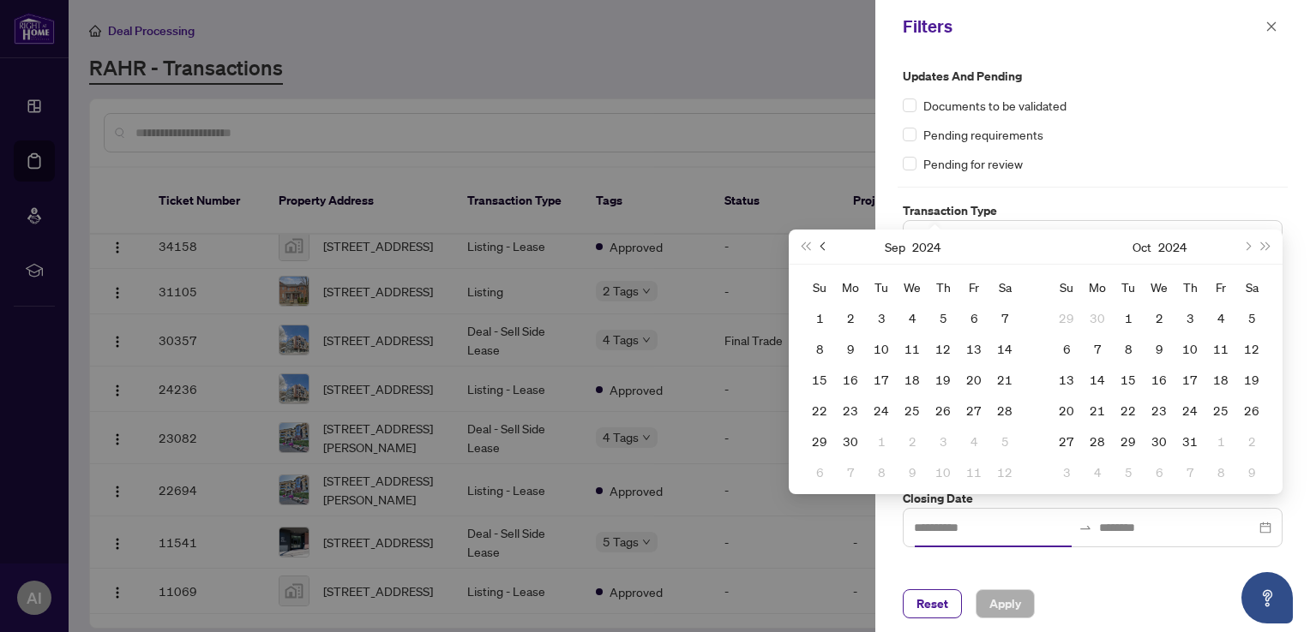
click at [824, 249] on span "Previous month (PageUp)" at bounding box center [824, 247] width 9 height 9
type input "**********"
click at [854, 318] on div "1" at bounding box center [850, 318] width 21 height 21
type input "**********"
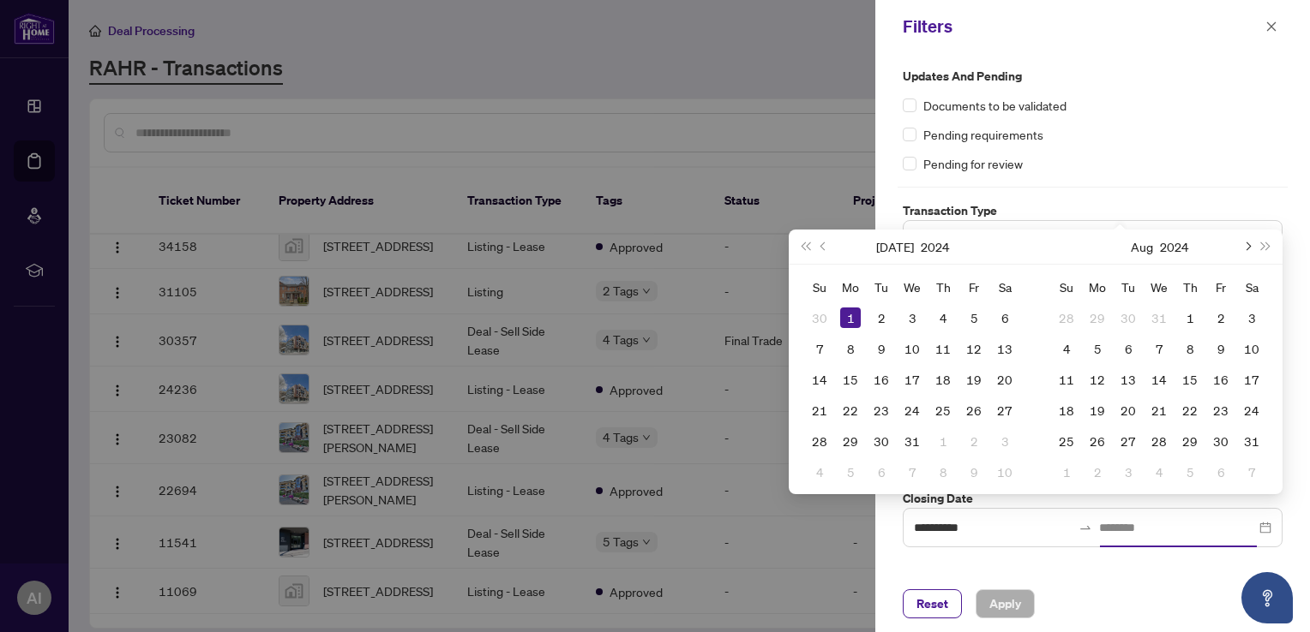
click at [1248, 247] on span "Next month (PageDown)" at bounding box center [1246, 247] width 9 height 9
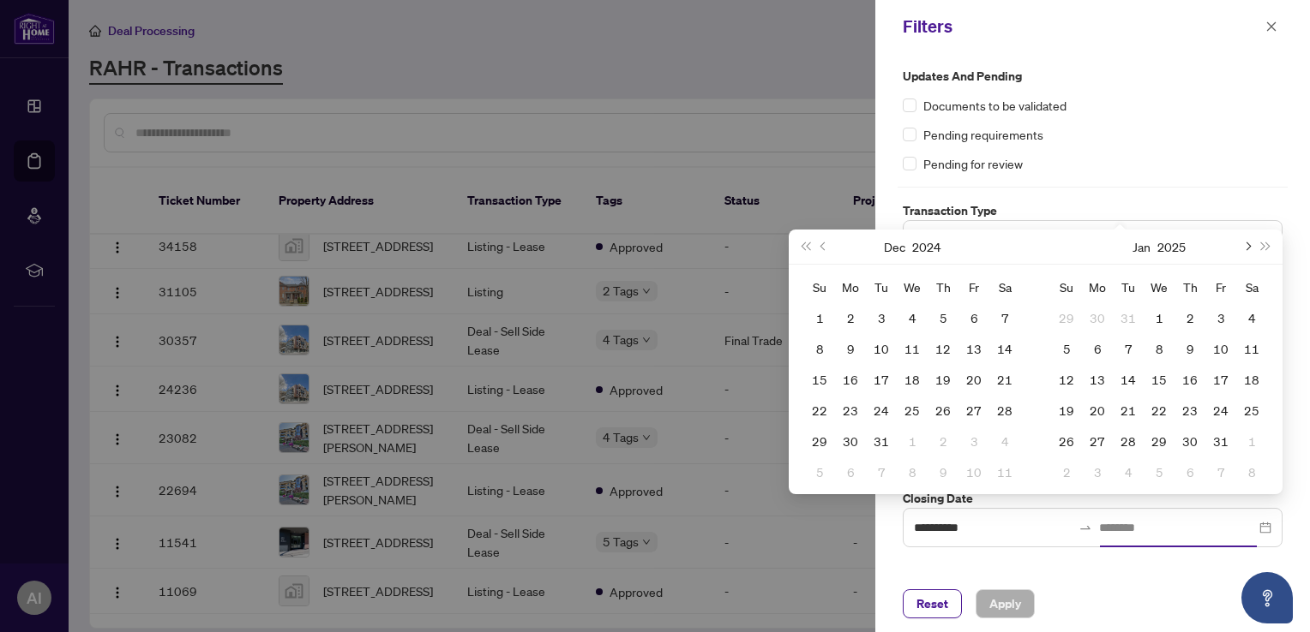
click at [1248, 247] on span "Next month (PageDown)" at bounding box center [1246, 247] width 9 height 9
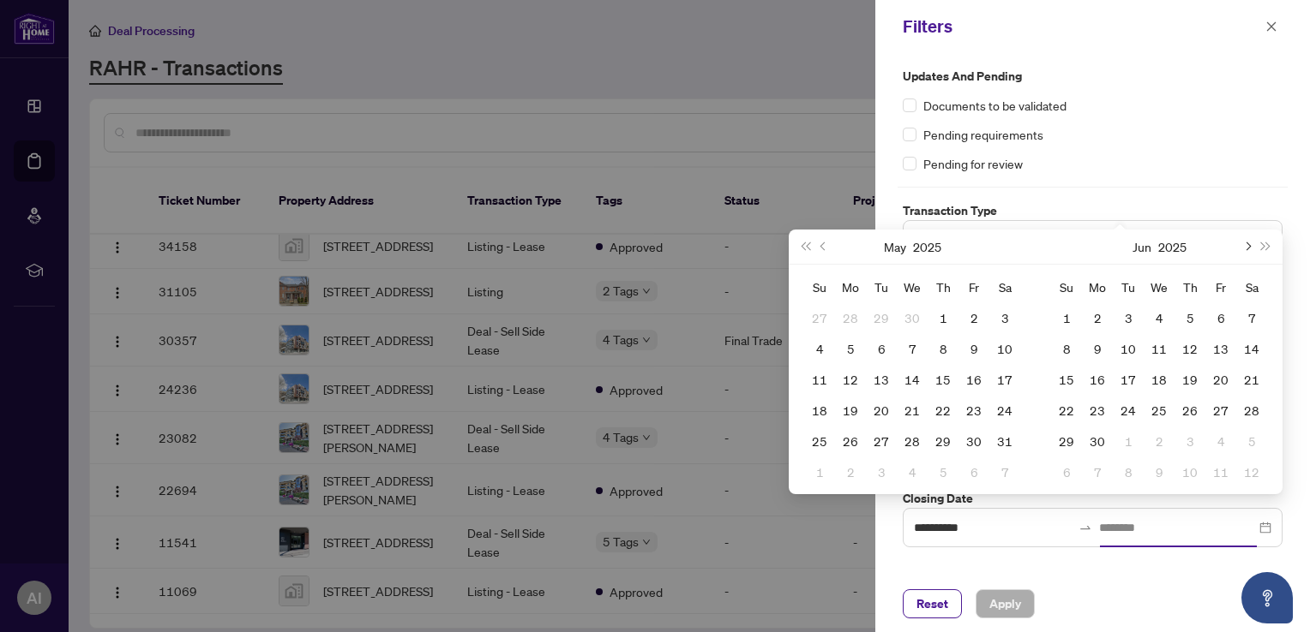
click at [1248, 247] on span "Next month (PageDown)" at bounding box center [1246, 247] width 9 height 9
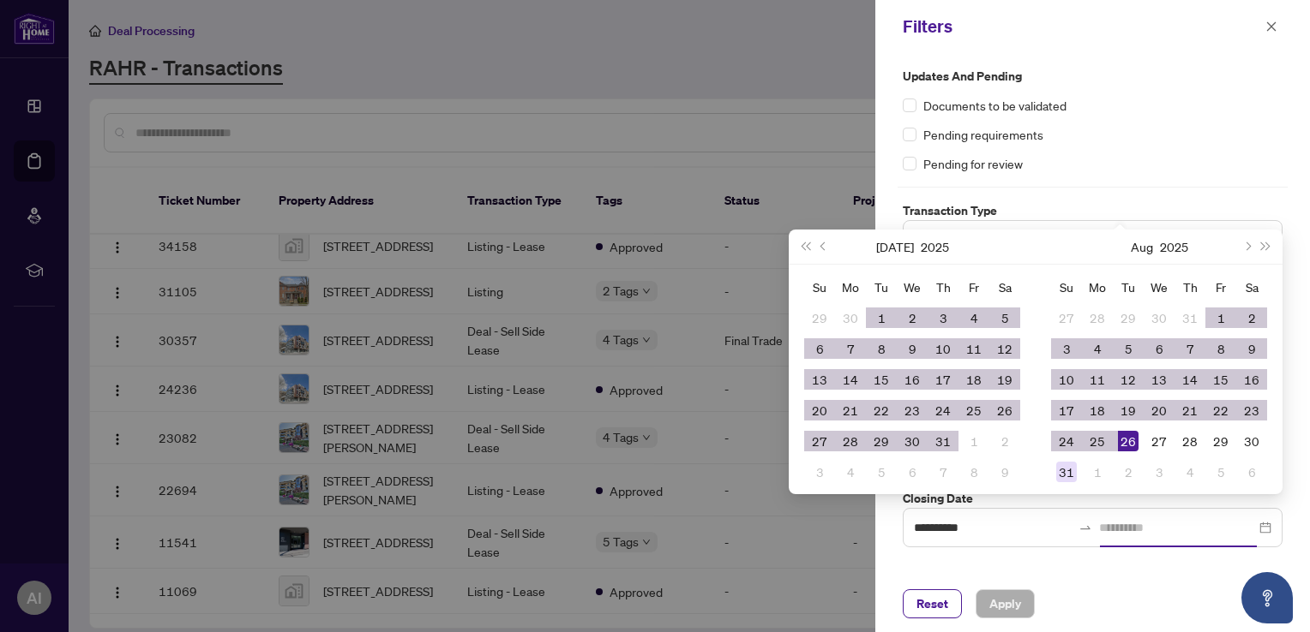
type input "**********"
click at [1068, 471] on div "31" at bounding box center [1066, 472] width 21 height 21
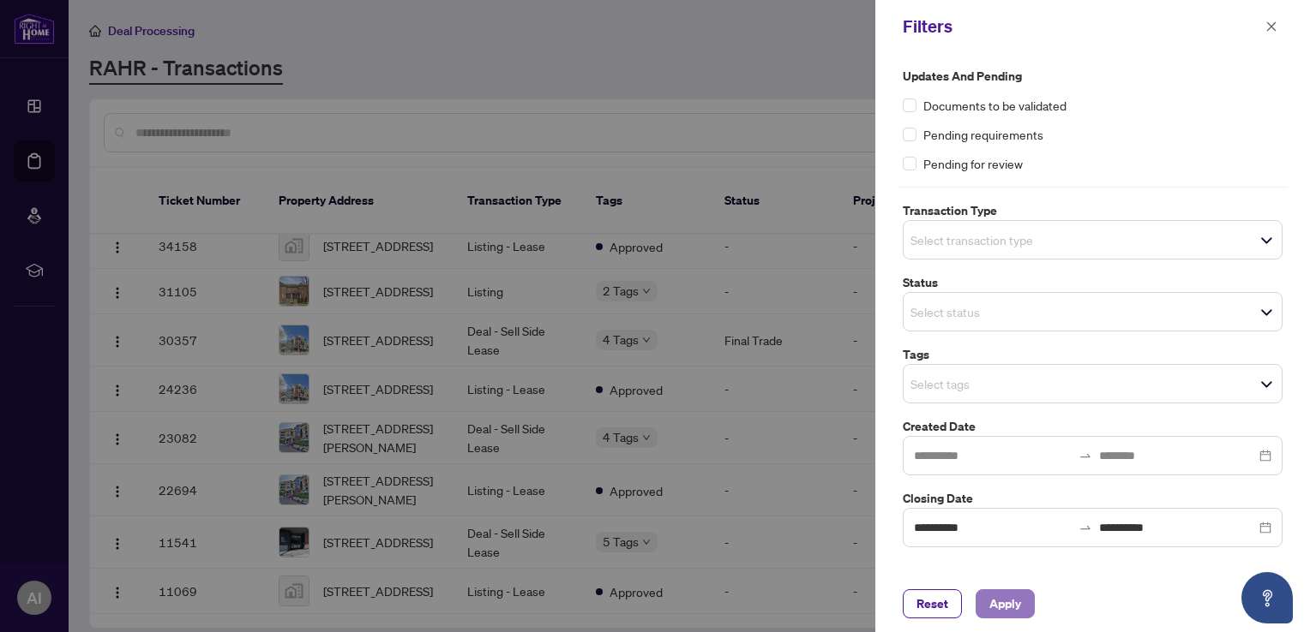
click at [1011, 607] on span "Apply" at bounding box center [1005, 603] width 32 height 27
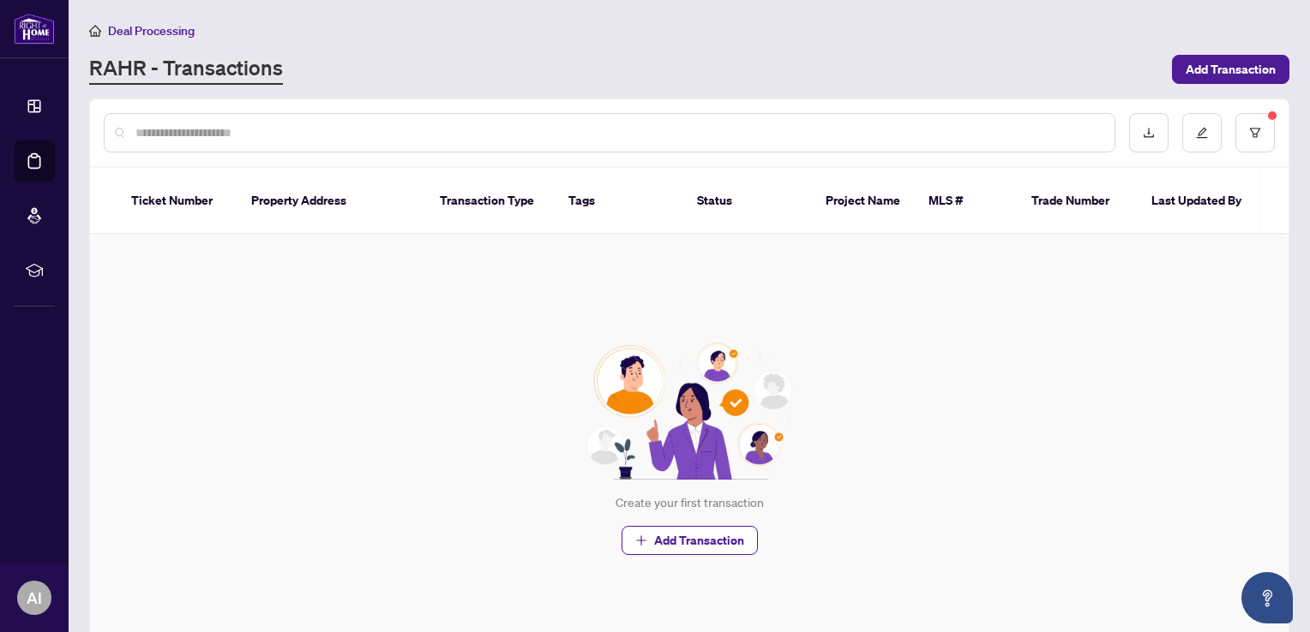
scroll to position [0, 0]
click at [1249, 135] on icon "filter" at bounding box center [1255, 133] width 12 height 12
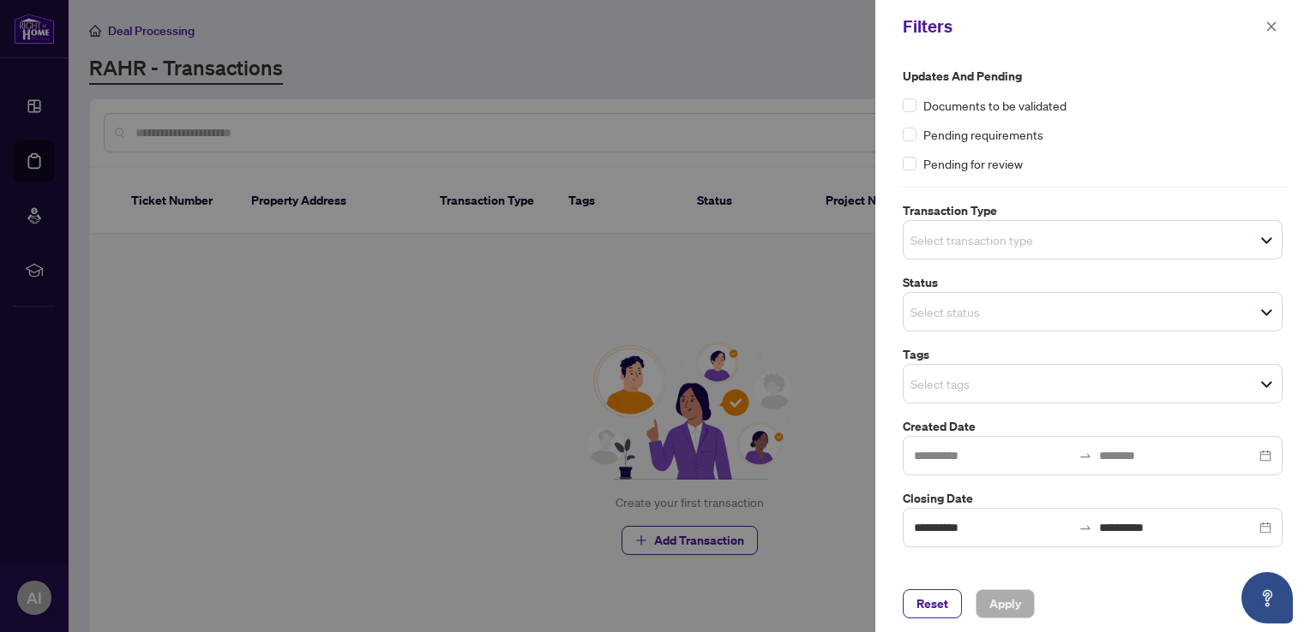
click at [1171, 257] on div "Select transaction type" at bounding box center [1092, 239] width 380 height 39
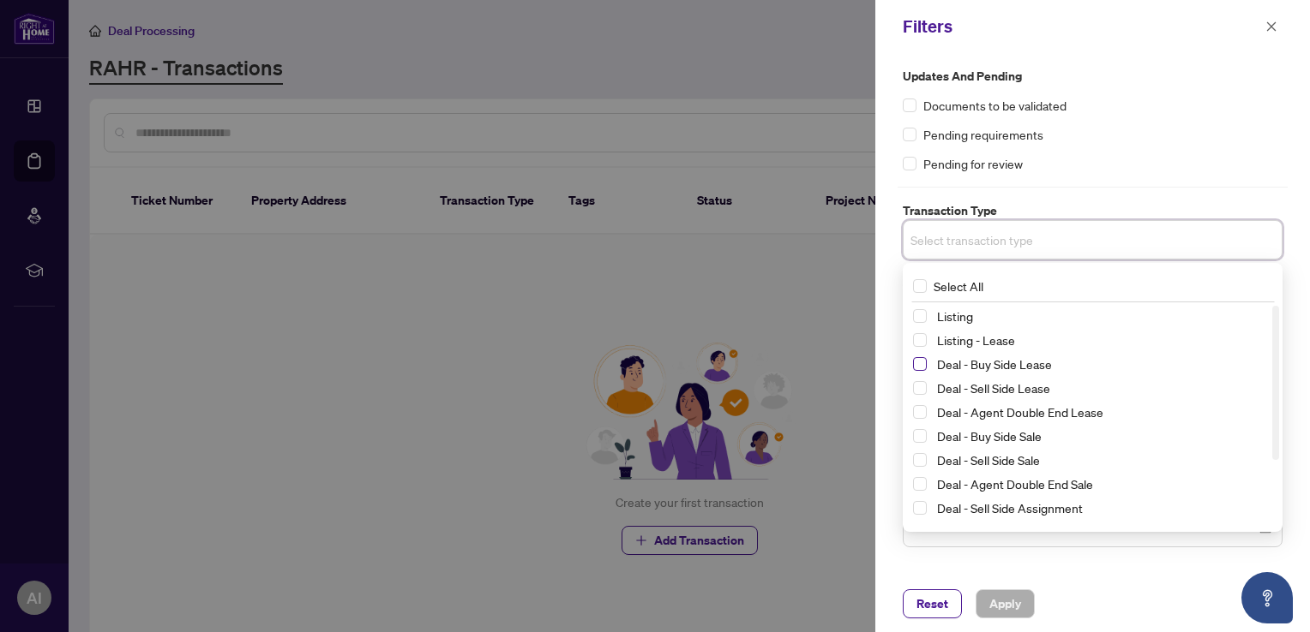
click at [916, 366] on span "Select Deal - Buy Side Lease" at bounding box center [920, 364] width 14 height 14
click at [915, 393] on span "Select Deal - Sell Side Lease" at bounding box center [920, 392] width 14 height 14
click at [915, 416] on span "Select Deal - Agent Double End Lease" at bounding box center [920, 416] width 14 height 14
click at [919, 437] on span "Select Deal - Buy Side Sale" at bounding box center [920, 440] width 14 height 14
click at [919, 465] on span "Select Deal - Sell Side Sale" at bounding box center [920, 464] width 14 height 14
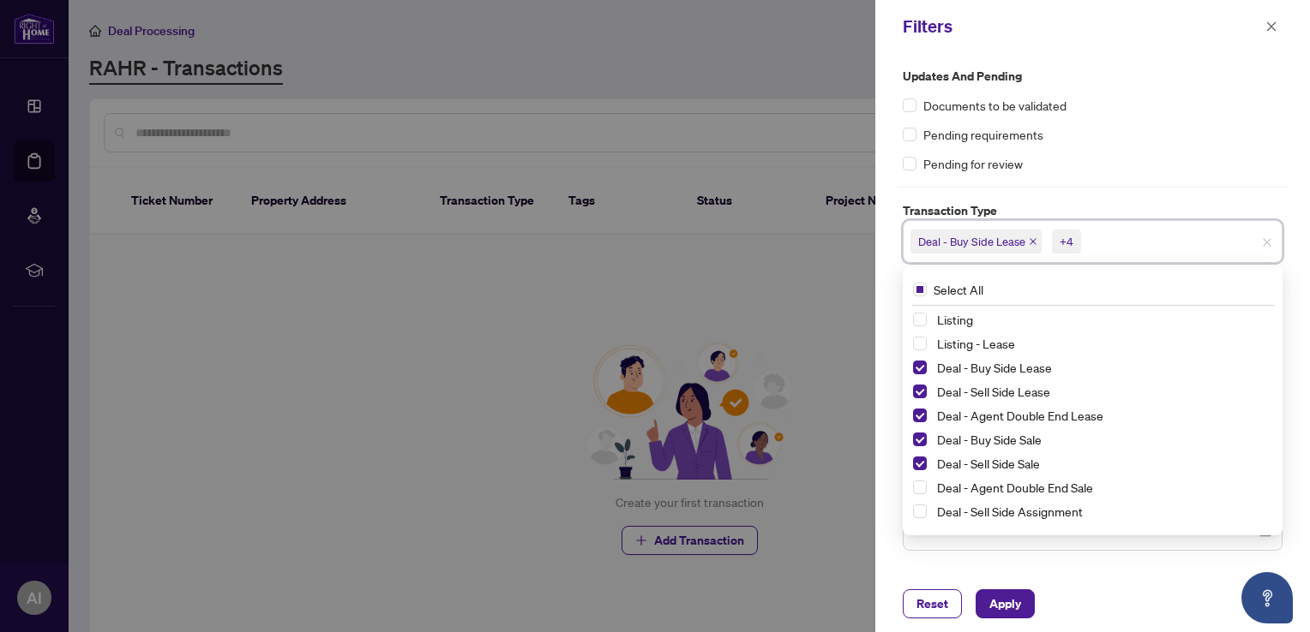
click at [919, 495] on div "Deal - Agent Double End Sale" at bounding box center [1092, 487] width 359 height 21
click at [919, 489] on span "Select Deal - Agent Double End Sale" at bounding box center [920, 488] width 14 height 14
click at [916, 512] on span "Select Deal - Sell Side Assignment" at bounding box center [920, 512] width 14 height 14
click at [1085, 139] on div "Pending requirements" at bounding box center [1092, 134] width 380 height 19
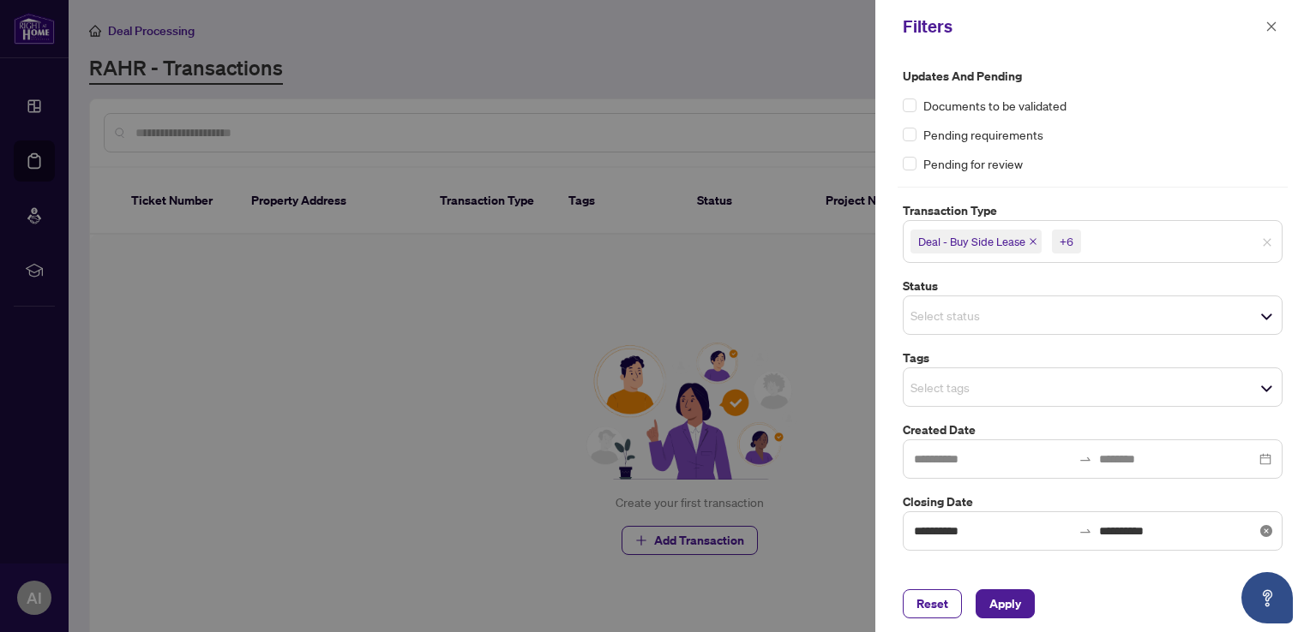
click at [1264, 525] on icon "close-circle" at bounding box center [1266, 531] width 12 height 12
click at [1004, 609] on span "Apply" at bounding box center [1005, 603] width 32 height 27
